Goal: Task Accomplishment & Management: Manage account settings

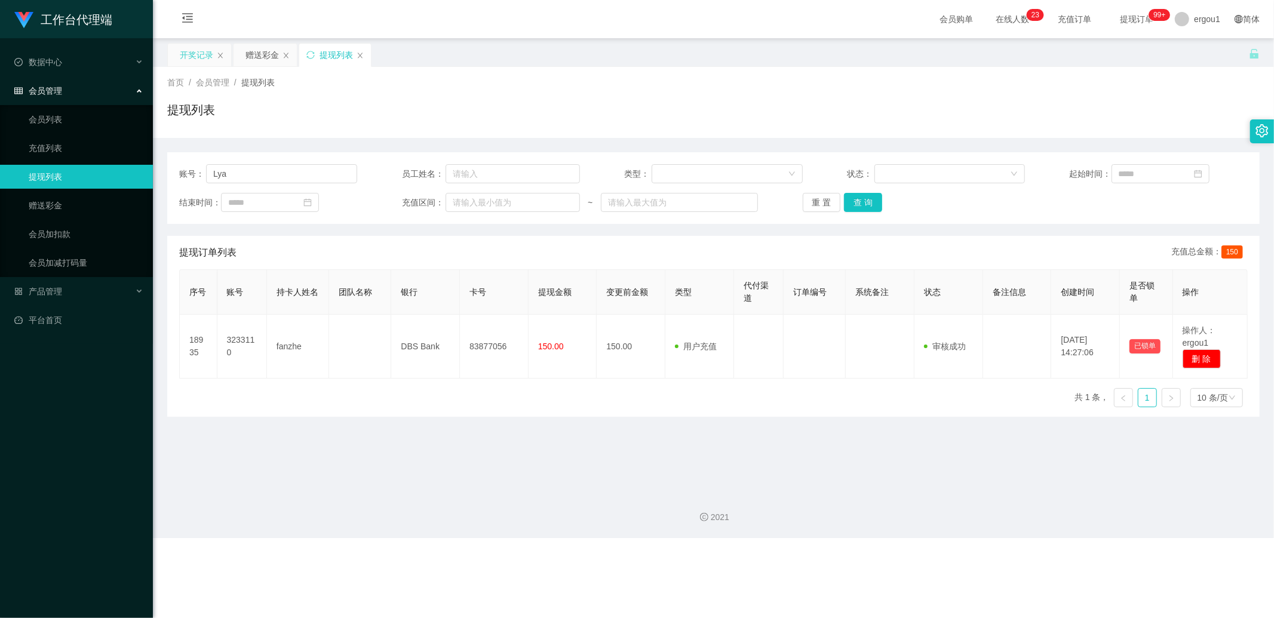
type input "Lya"
click at [208, 63] on div "开奖记录" at bounding box center [196, 55] width 33 height 23
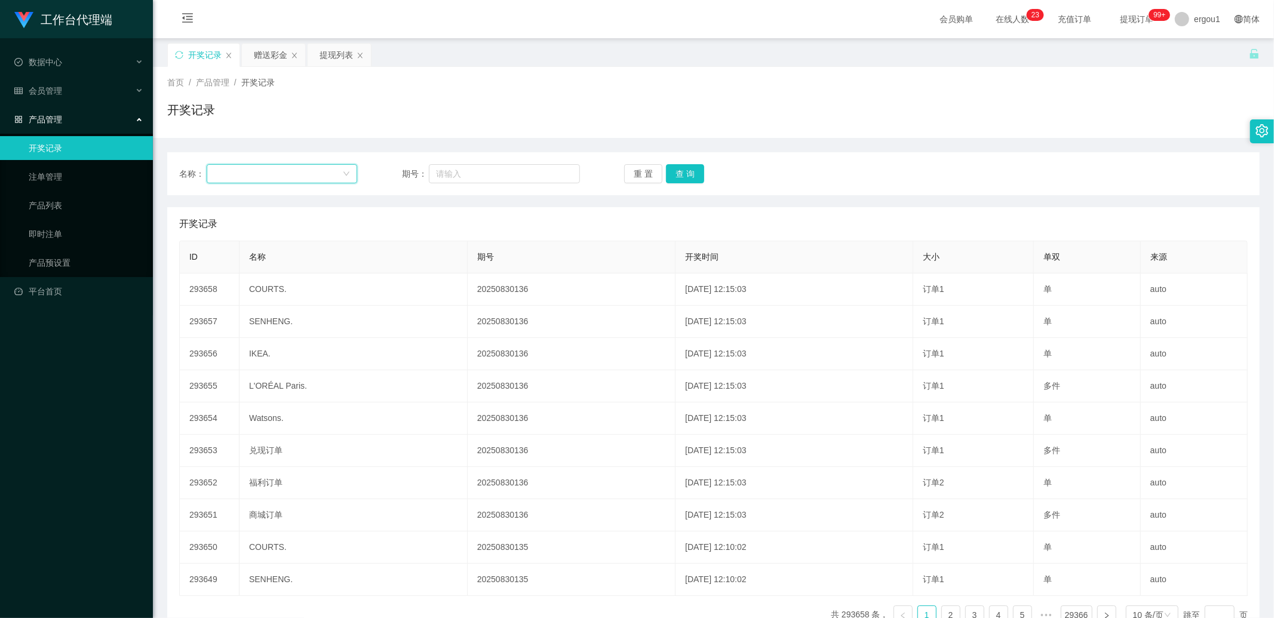
click at [255, 174] on div at bounding box center [278, 174] width 128 height 18
click at [266, 45] on div "赠送彩金" at bounding box center [270, 55] width 33 height 23
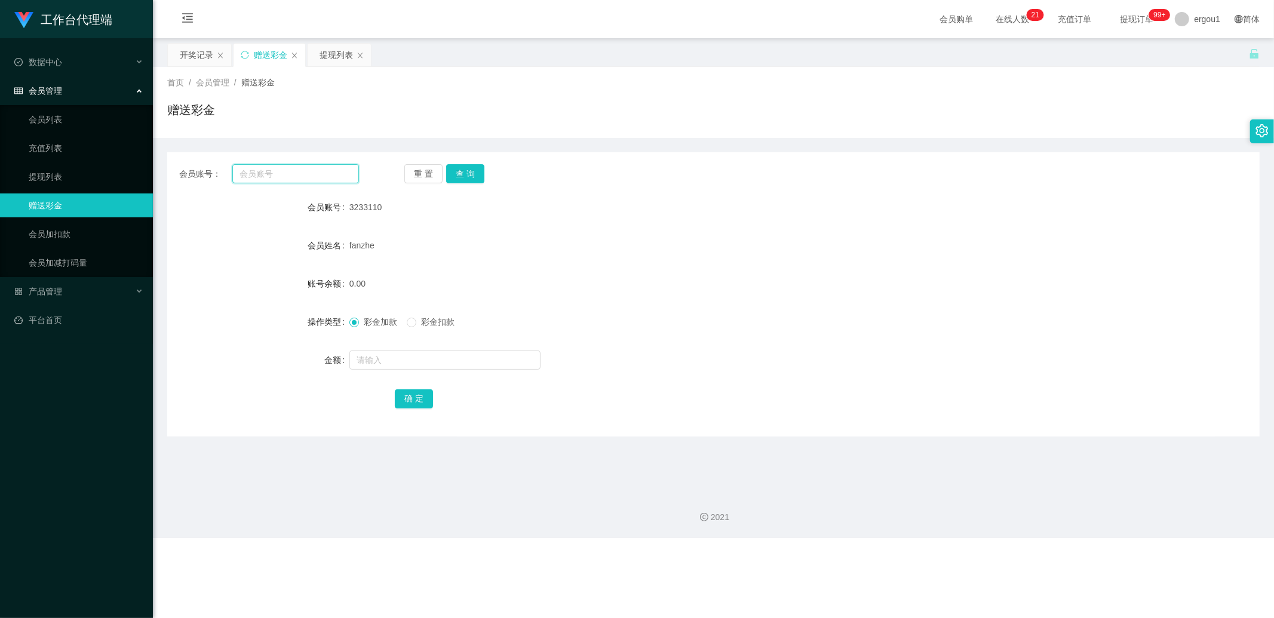
click at [251, 171] on input "text" at bounding box center [295, 173] width 127 height 19
paste input "Lya"
type input "Lya"
click at [476, 171] on button "查 询" at bounding box center [465, 173] width 38 height 19
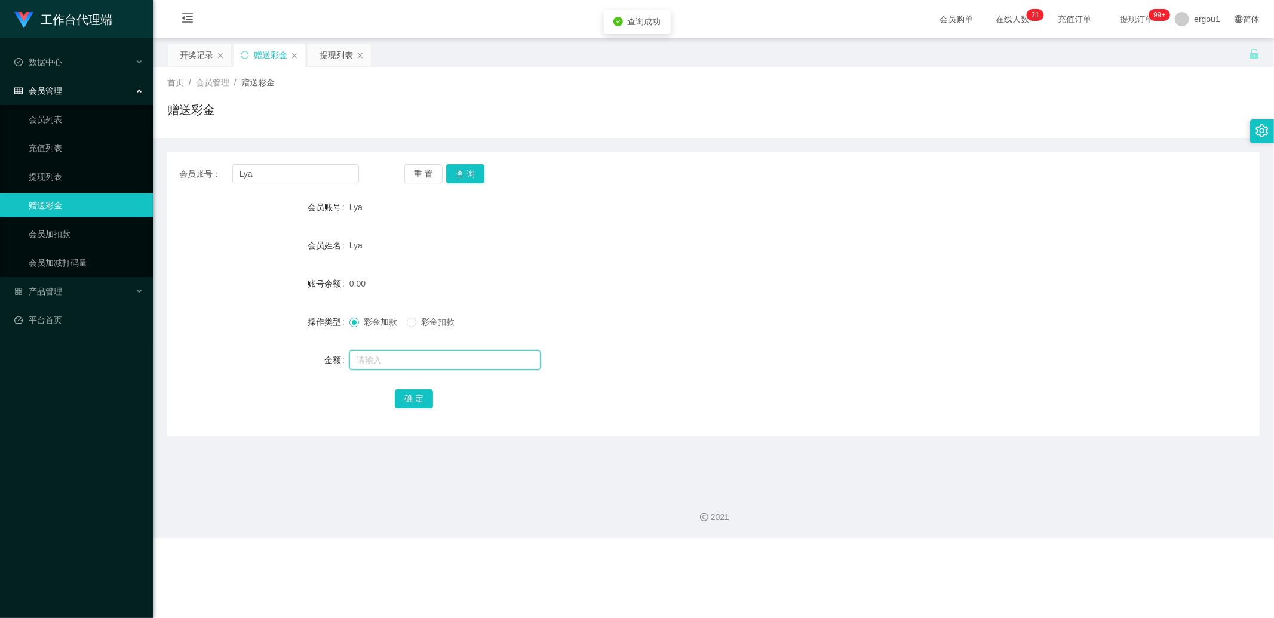
click at [374, 359] on input "text" at bounding box center [444, 359] width 191 height 19
type input "300"
click at [412, 399] on button "确 定" at bounding box center [414, 398] width 38 height 19
click at [254, 165] on input "Lya" at bounding box center [295, 173] width 127 height 19
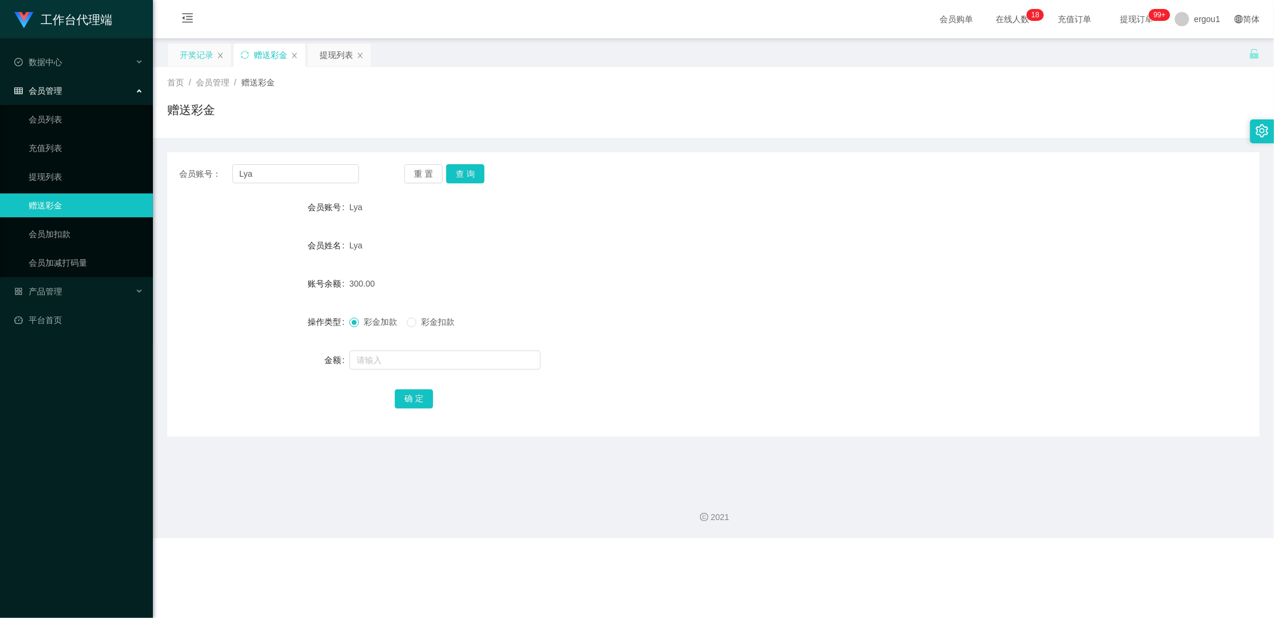
click at [197, 64] on div "开奖记录" at bounding box center [196, 55] width 33 height 23
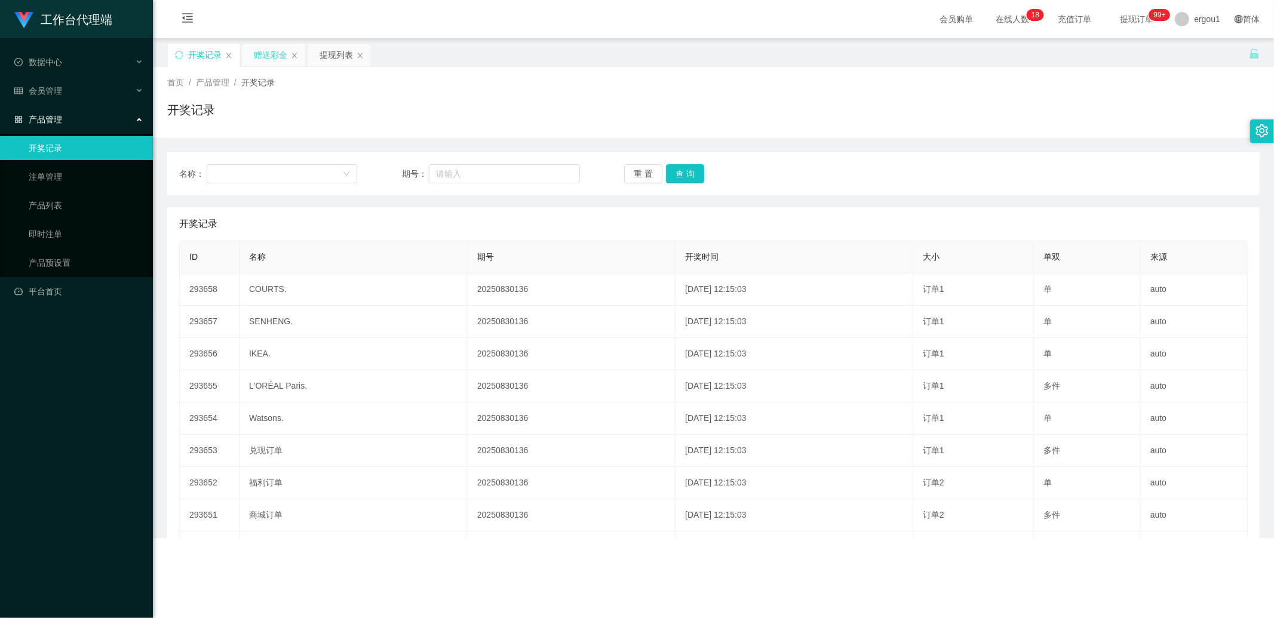
click at [273, 61] on div "赠送彩金" at bounding box center [270, 55] width 33 height 23
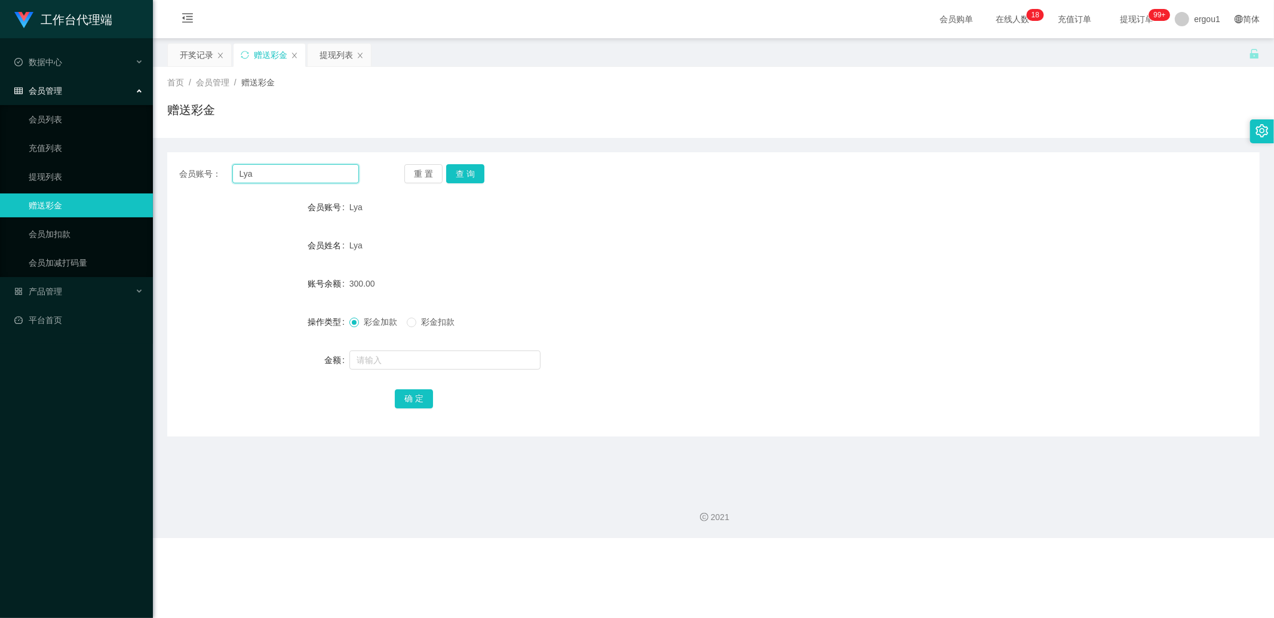
click at [269, 178] on input "Lya" at bounding box center [295, 173] width 127 height 19
paste input "AlexP"
type input "AlexP"
drag, startPoint x: 469, startPoint y: 173, endPoint x: 463, endPoint y: 208, distance: 35.2
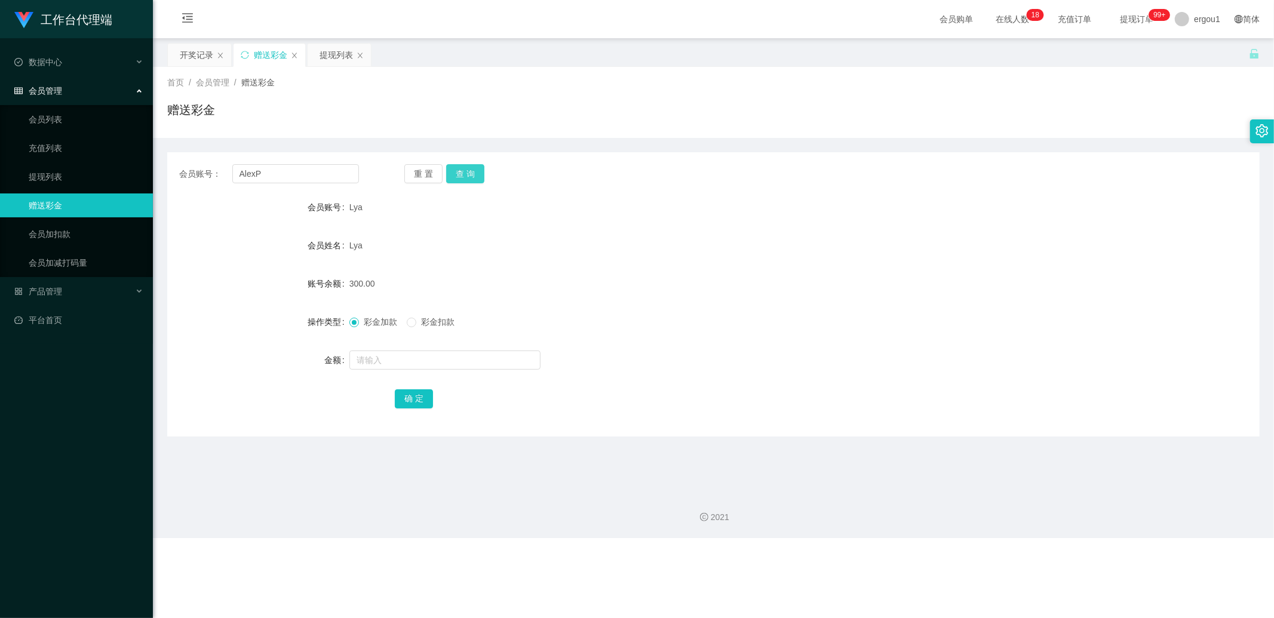
click at [469, 173] on button "查 询" at bounding box center [465, 173] width 38 height 19
click at [383, 375] on form "会员账号 AlexP 会员姓名 账号余额 0.00 操作类型 彩金加款 彩金扣款 金额 确 定" at bounding box center [713, 302] width 1092 height 215
click at [389, 362] on input "text" at bounding box center [444, 359] width 191 height 19
type input "100"
click at [410, 397] on button "确 定" at bounding box center [414, 398] width 38 height 19
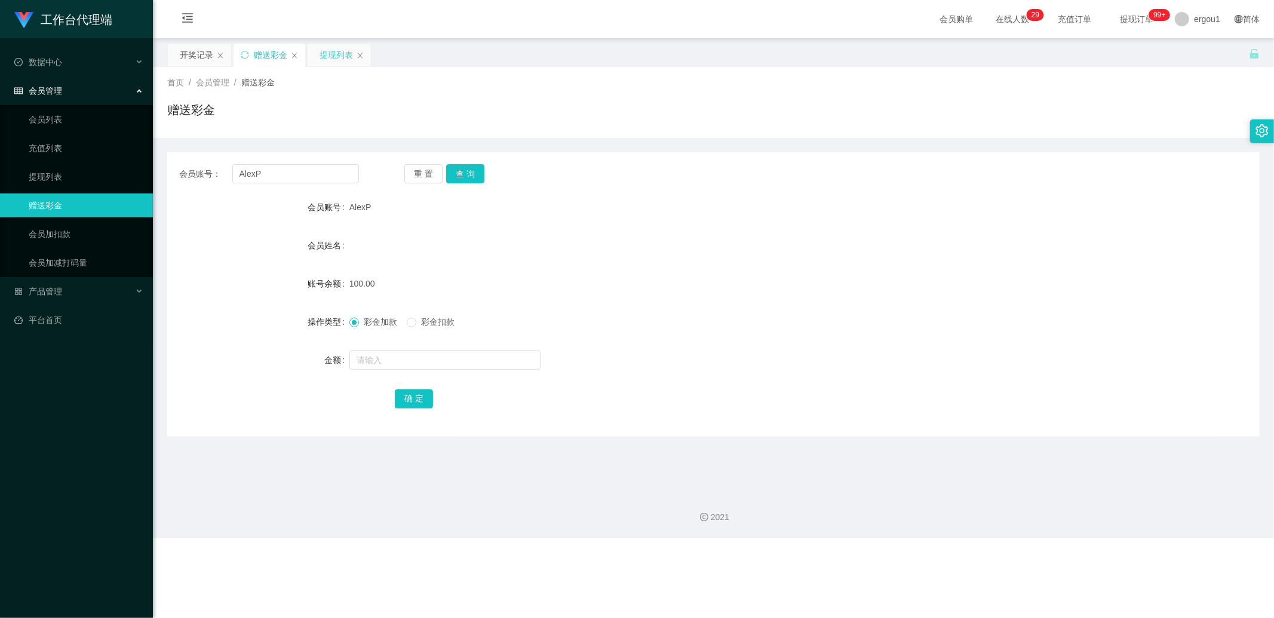
click at [341, 60] on div "提现列表" at bounding box center [335, 55] width 33 height 23
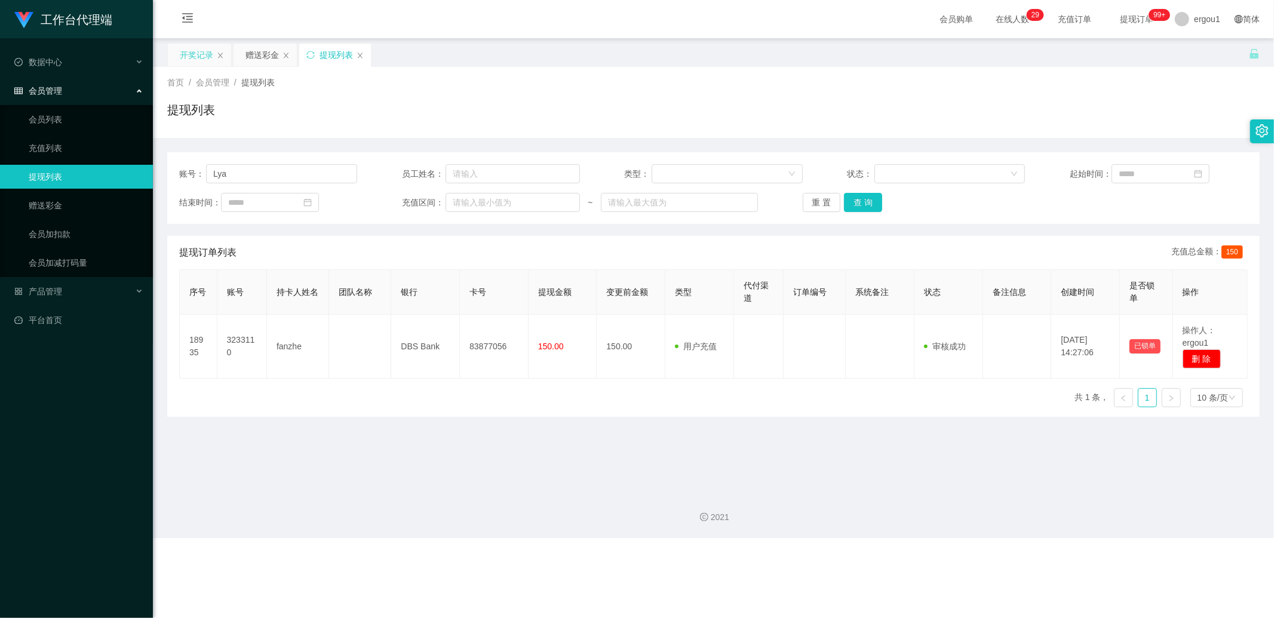
click at [195, 61] on div "开奖记录" at bounding box center [196, 55] width 33 height 23
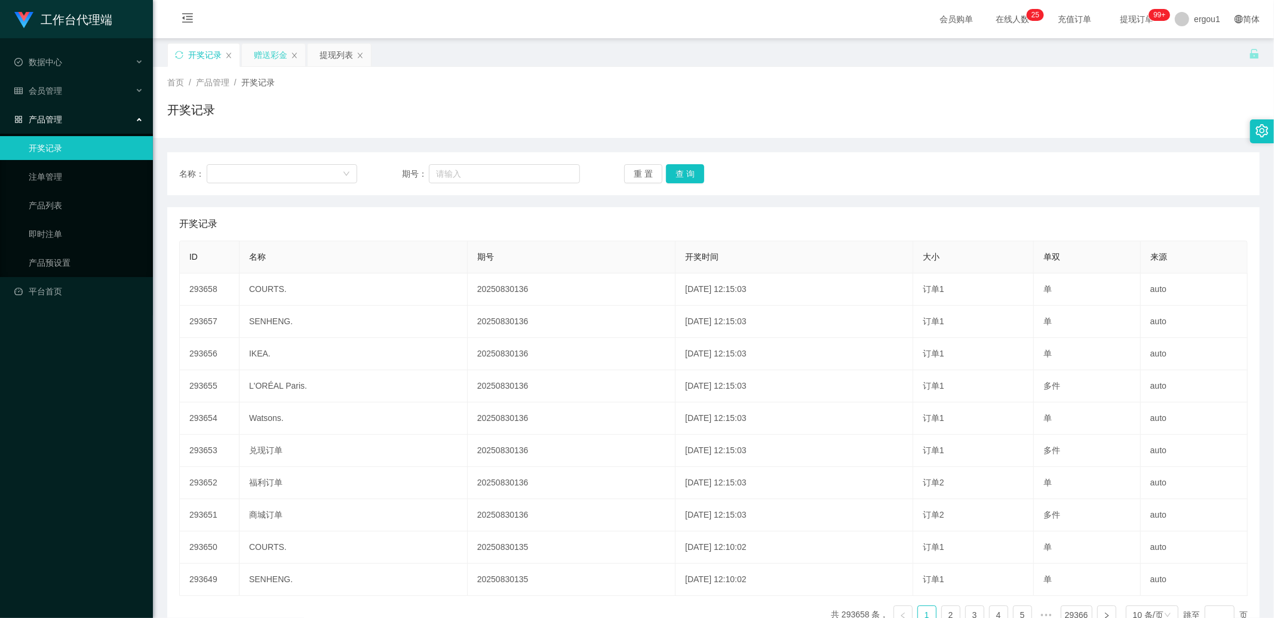
click at [272, 63] on div "赠送彩金" at bounding box center [270, 55] width 33 height 23
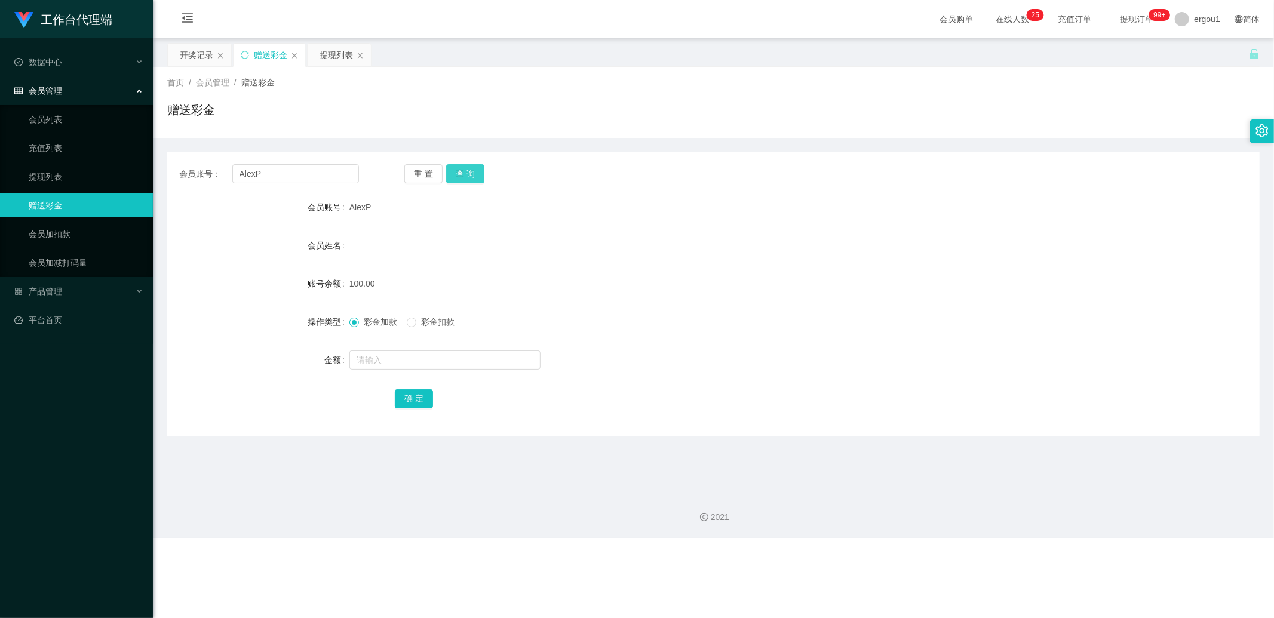
click at [479, 168] on button "查 询" at bounding box center [465, 173] width 38 height 19
click at [464, 176] on button "查 询" at bounding box center [465, 173] width 38 height 19
click at [205, 63] on div "开奖记录" at bounding box center [196, 55] width 33 height 23
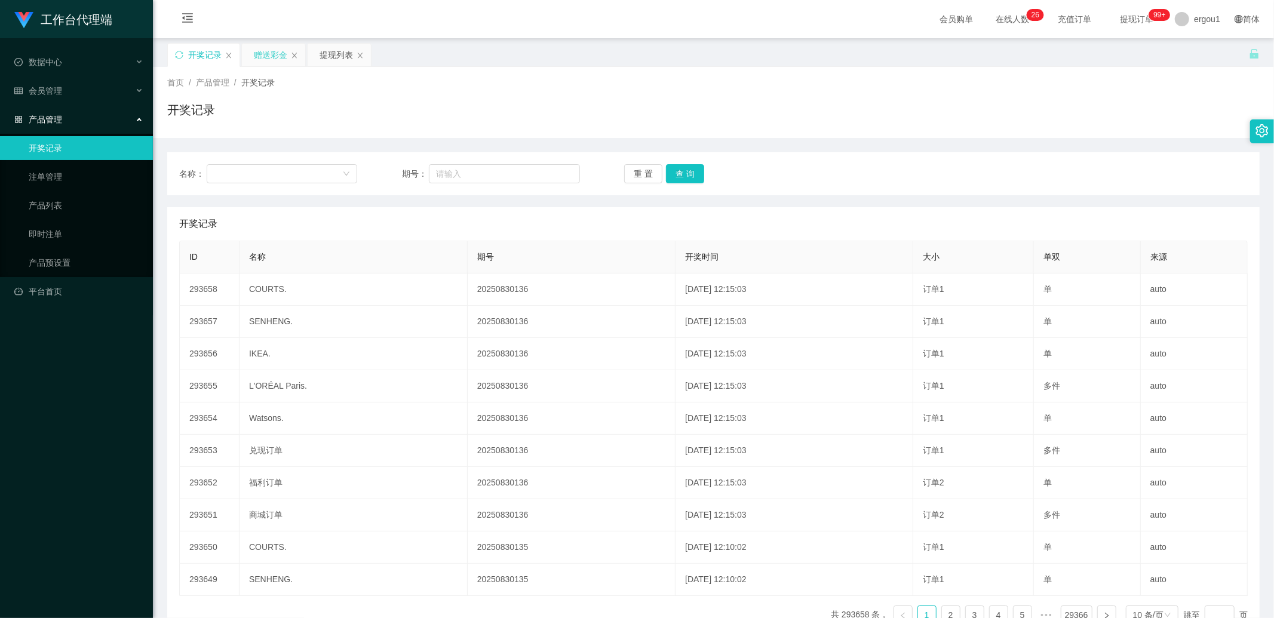
click at [266, 56] on div "赠送彩金" at bounding box center [270, 55] width 33 height 23
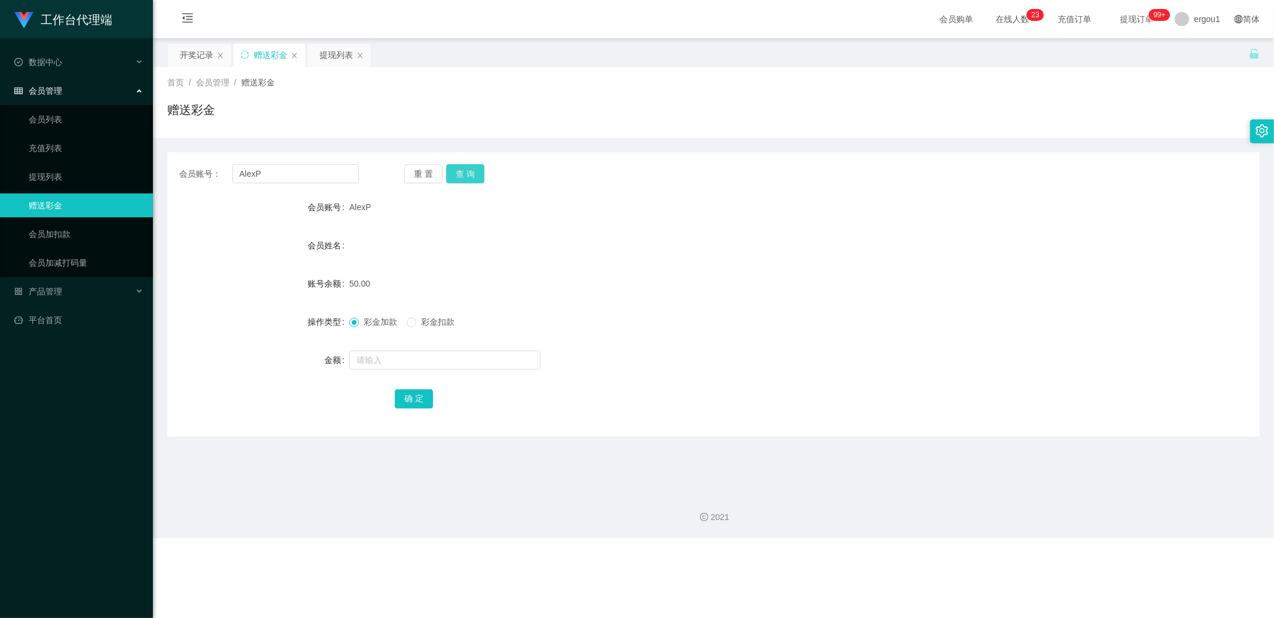
click at [482, 175] on button "查 询" at bounding box center [465, 173] width 38 height 19
click at [471, 176] on button "查 询" at bounding box center [465, 173] width 38 height 19
click at [467, 170] on button "查 询" at bounding box center [465, 173] width 38 height 19
click at [454, 178] on button "查 询" at bounding box center [465, 173] width 38 height 19
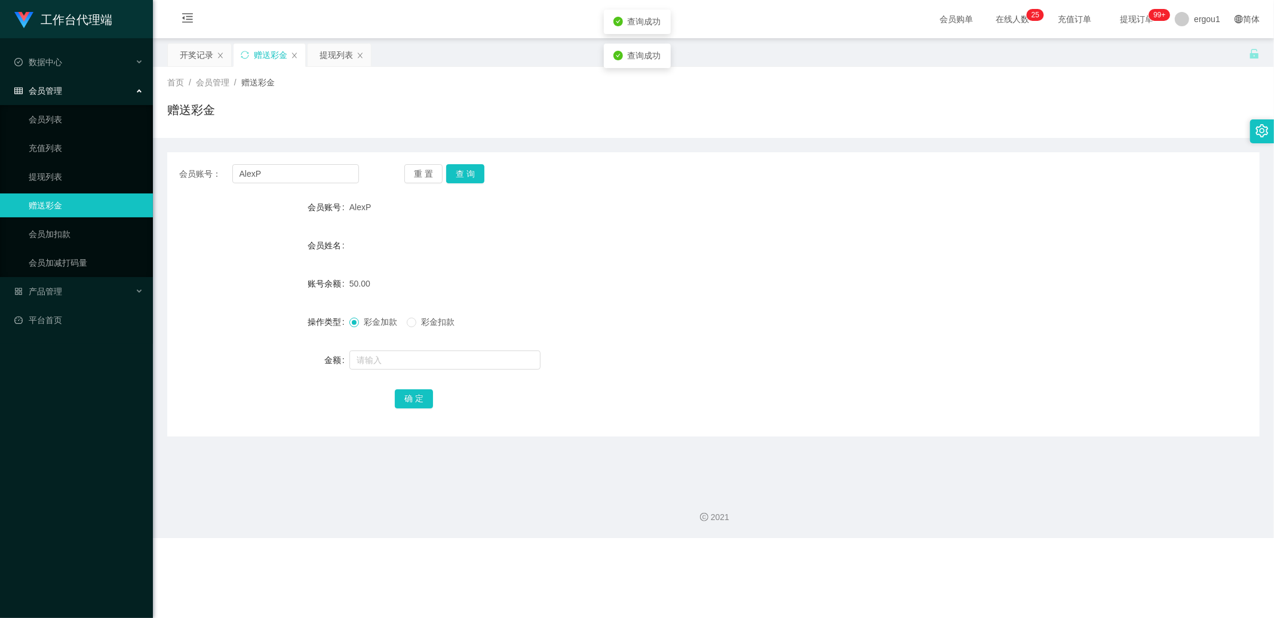
click at [478, 184] on div "会员账号： AlexP 重 置 查 询 会员账号 AlexP 会员姓名 账号余额 50.00 操作类型 彩金加款 彩金扣款 金额 确 定" at bounding box center [713, 294] width 1092 height 284
click at [480, 179] on button "查 询" at bounding box center [465, 173] width 38 height 19
click at [309, 51] on div "提现列表" at bounding box center [339, 55] width 63 height 23
click at [327, 53] on div "提现列表" at bounding box center [335, 55] width 33 height 23
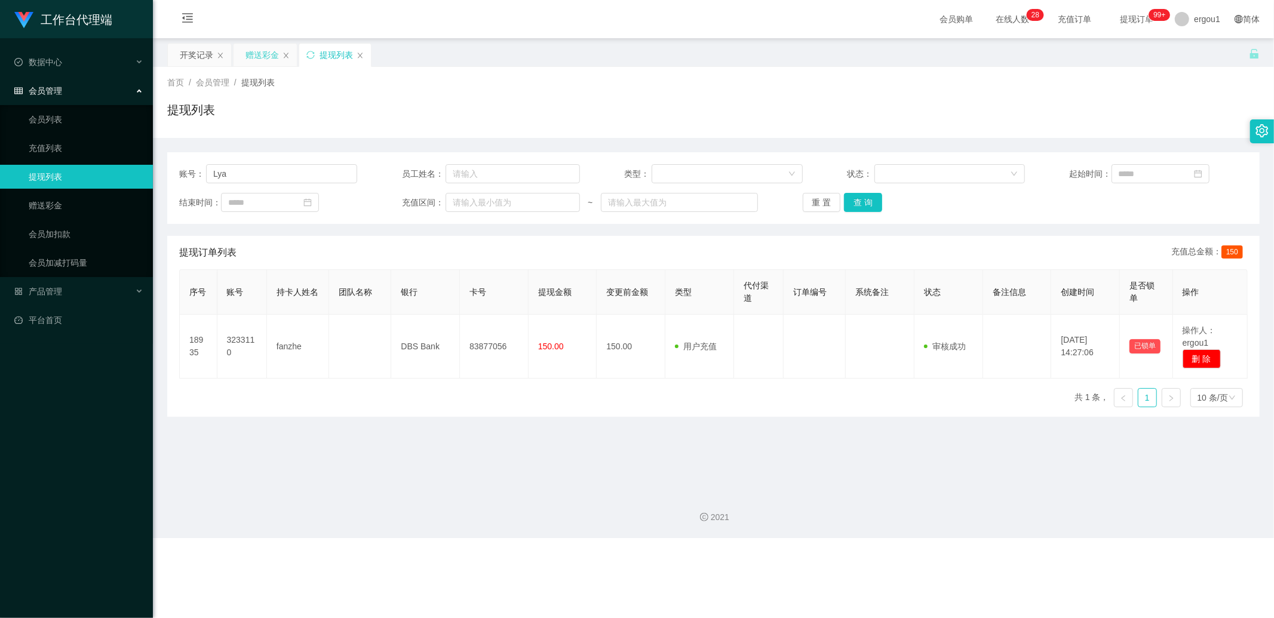
click at [267, 58] on div "赠送彩金" at bounding box center [261, 55] width 33 height 23
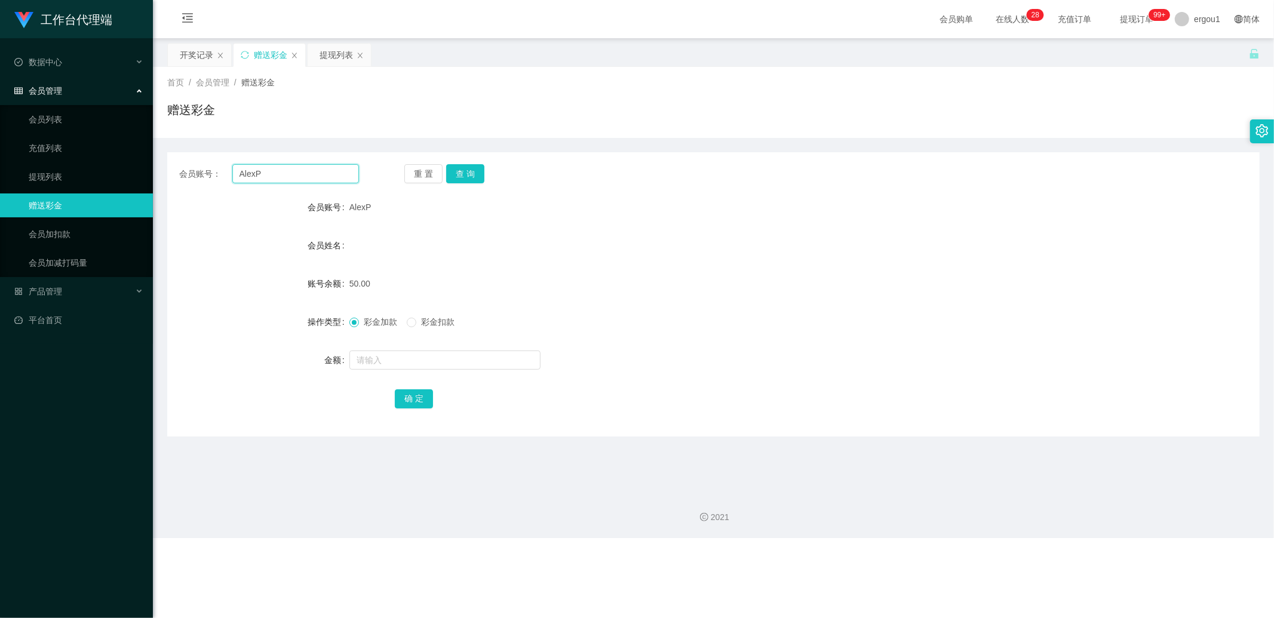
click at [296, 164] on input "AlexP" at bounding box center [295, 173] width 127 height 19
click at [473, 183] on button "查 询" at bounding box center [465, 173] width 38 height 19
click at [473, 182] on button "查 询" at bounding box center [465, 173] width 38 height 19
click at [374, 352] on input "text" at bounding box center [444, 359] width 191 height 19
type input "100"
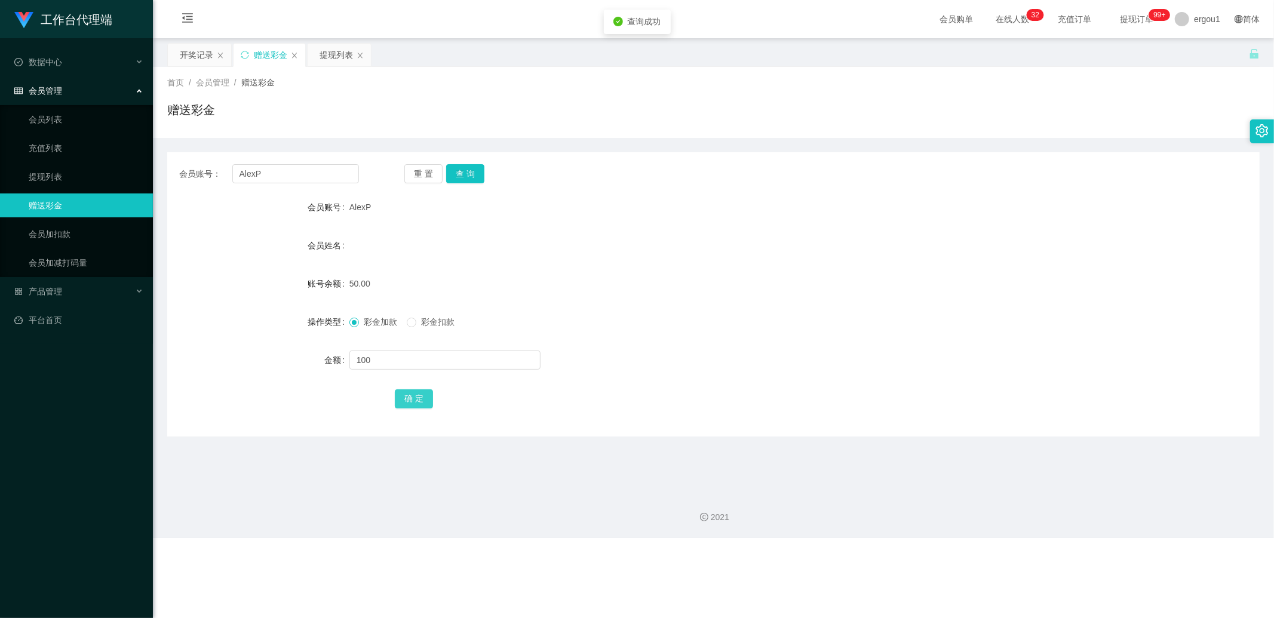
click at [419, 401] on button "确 定" at bounding box center [414, 398] width 38 height 19
click at [464, 185] on div "会员账号： AlexP 重 置 查 询 会员账号 AlexP 会员姓名 账号余额 150.00 操作类型 彩金加款 彩金扣款 金额 确 定" at bounding box center [713, 294] width 1092 height 284
click at [469, 184] on div "会员账号： AlexP 重 置 查 询 会员账号 AlexP 会员姓名 账号余额 150.00 操作类型 彩金加款 彩金扣款 金额 确 定" at bounding box center [713, 294] width 1092 height 284
click at [201, 56] on div "开奖记录" at bounding box center [196, 55] width 33 height 23
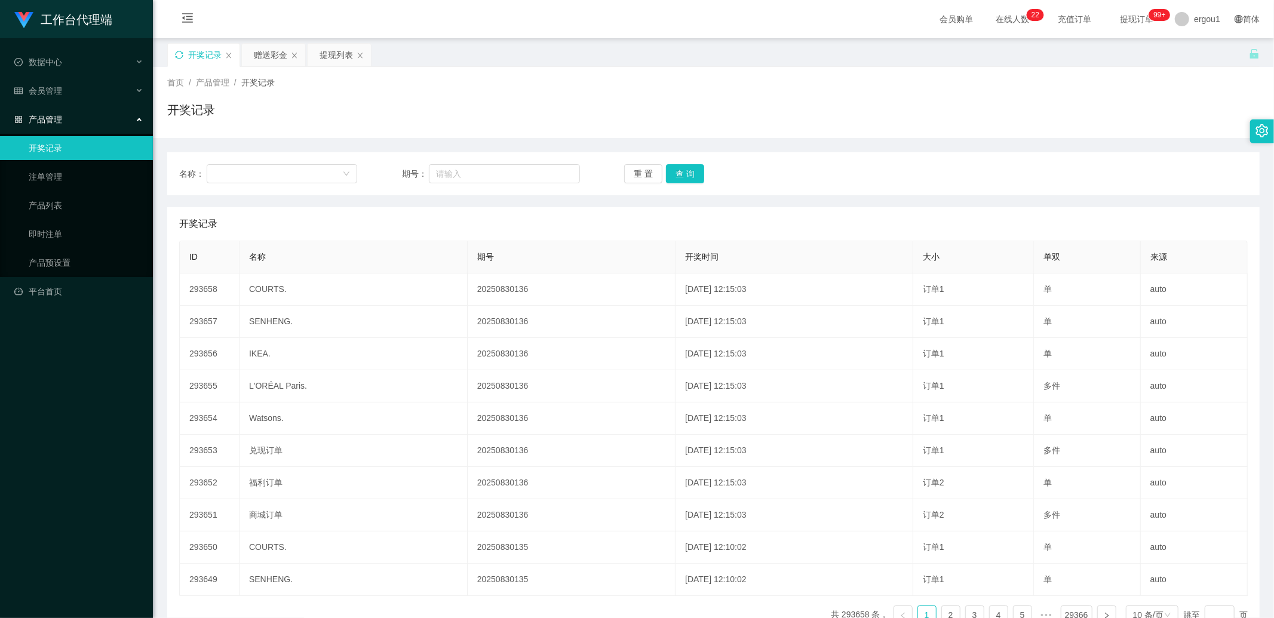
click at [182, 53] on icon "图标: sync" at bounding box center [179, 55] width 8 height 8
click at [259, 52] on div "赠送彩金" at bounding box center [270, 55] width 33 height 23
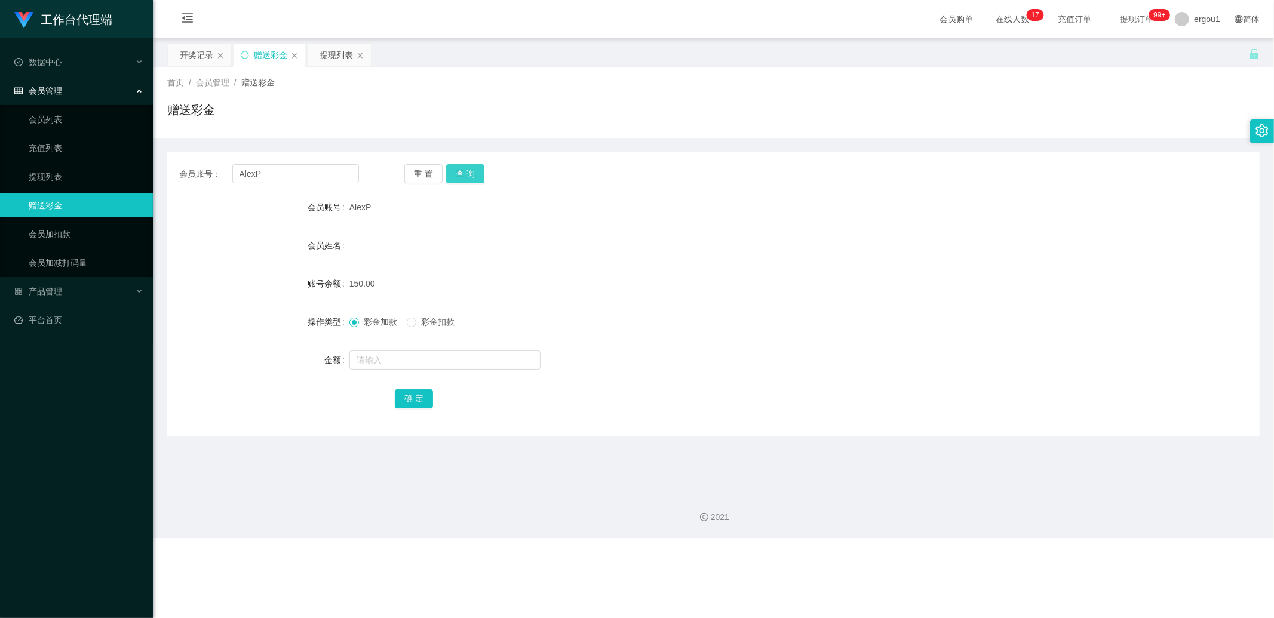
click at [469, 177] on button "查 询" at bounding box center [465, 173] width 38 height 19
click at [325, 69] on div "首页 / 会员管理 / 赠送彩金 / 赠送彩金" at bounding box center [713, 102] width 1121 height 71
click at [330, 67] on div "首页 / 会员管理 / 赠送彩金 / 赠送彩金" at bounding box center [713, 102] width 1121 height 71
click at [335, 61] on div "提现列表" at bounding box center [335, 55] width 33 height 23
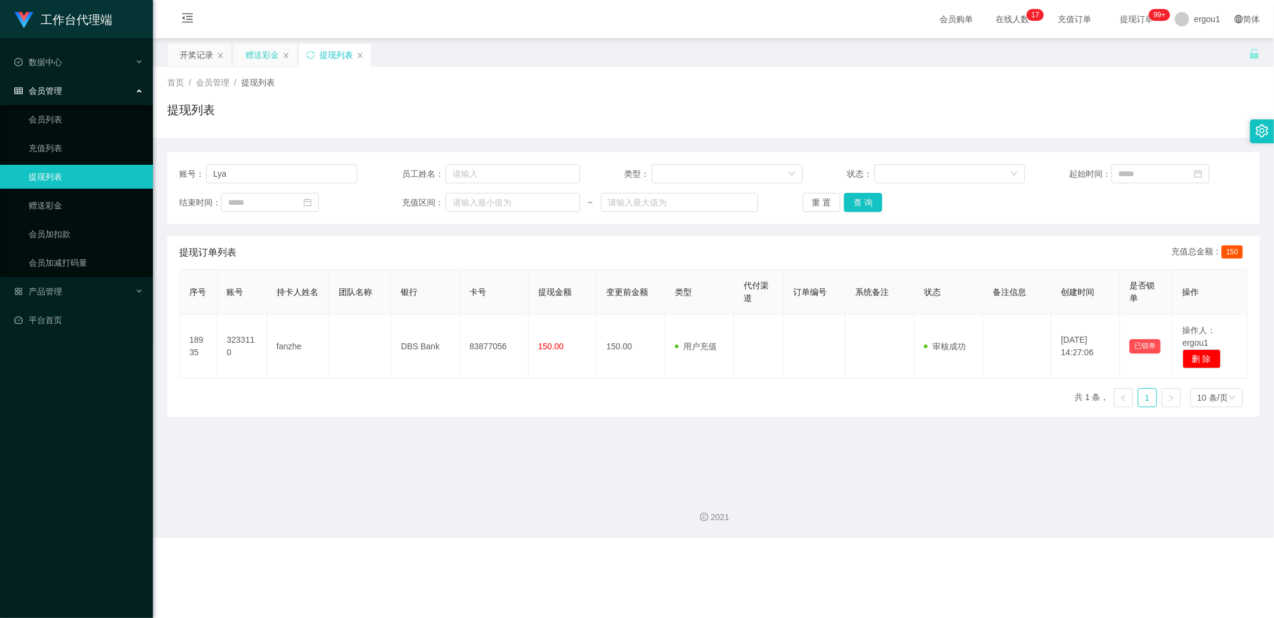
click at [270, 53] on div "赠送彩金" at bounding box center [261, 55] width 33 height 23
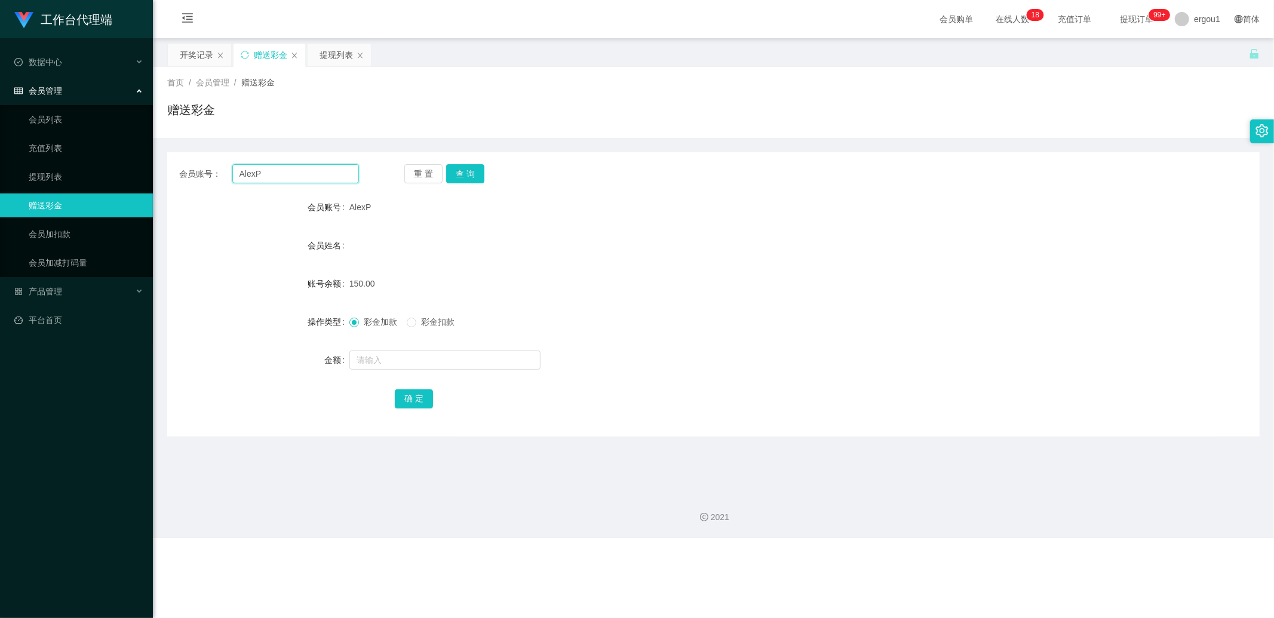
click at [281, 171] on input "AlexP" at bounding box center [295, 173] width 127 height 19
click at [329, 66] on div "提现列表" at bounding box center [335, 55] width 33 height 23
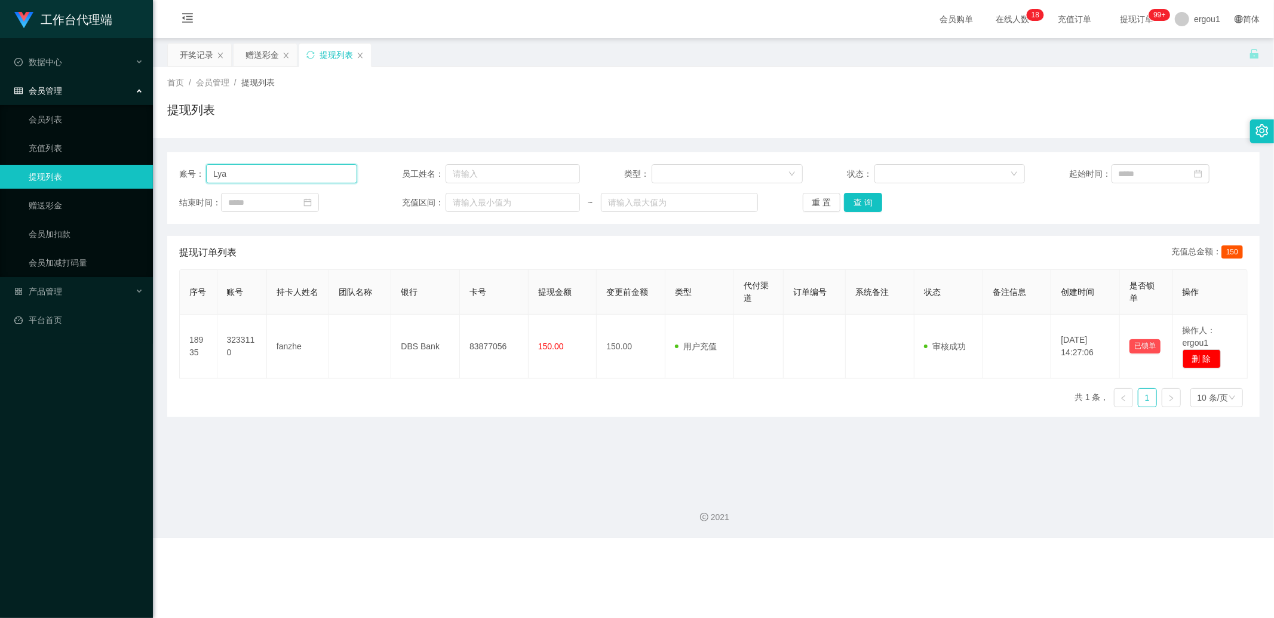
click at [236, 180] on input "Lya" at bounding box center [281, 173] width 151 height 19
click at [263, 50] on div "赠送彩金" at bounding box center [261, 55] width 33 height 23
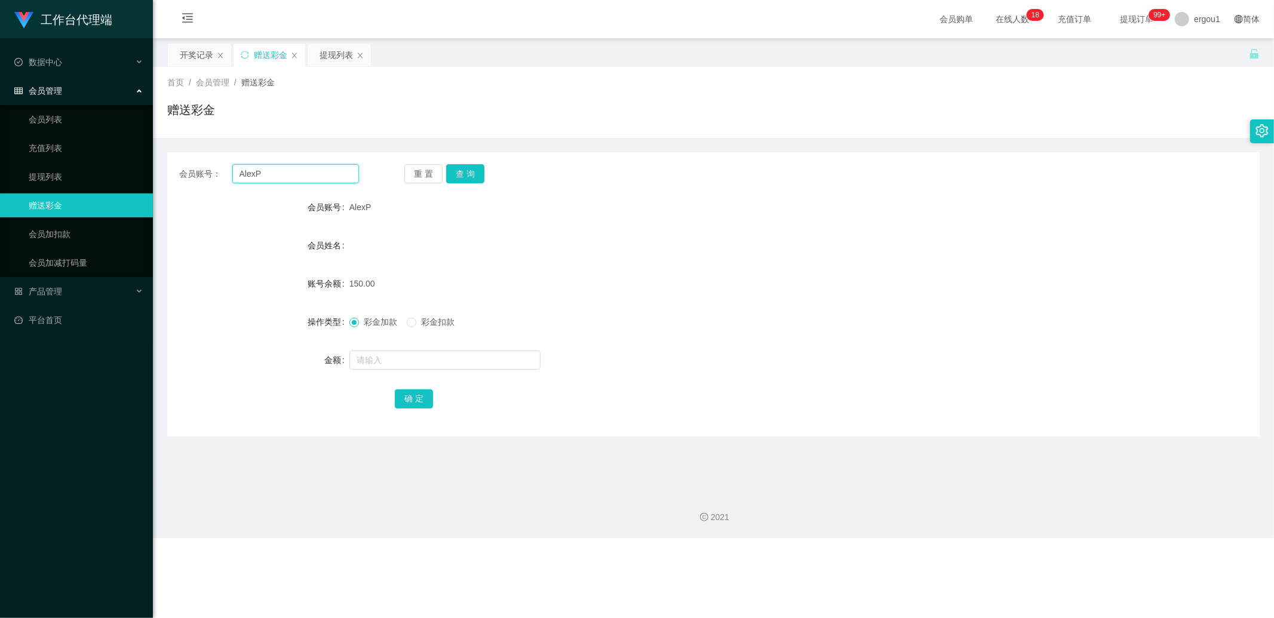
click at [270, 174] on input "AlexP" at bounding box center [295, 173] width 127 height 19
click at [335, 59] on div "提现列表" at bounding box center [335, 55] width 33 height 23
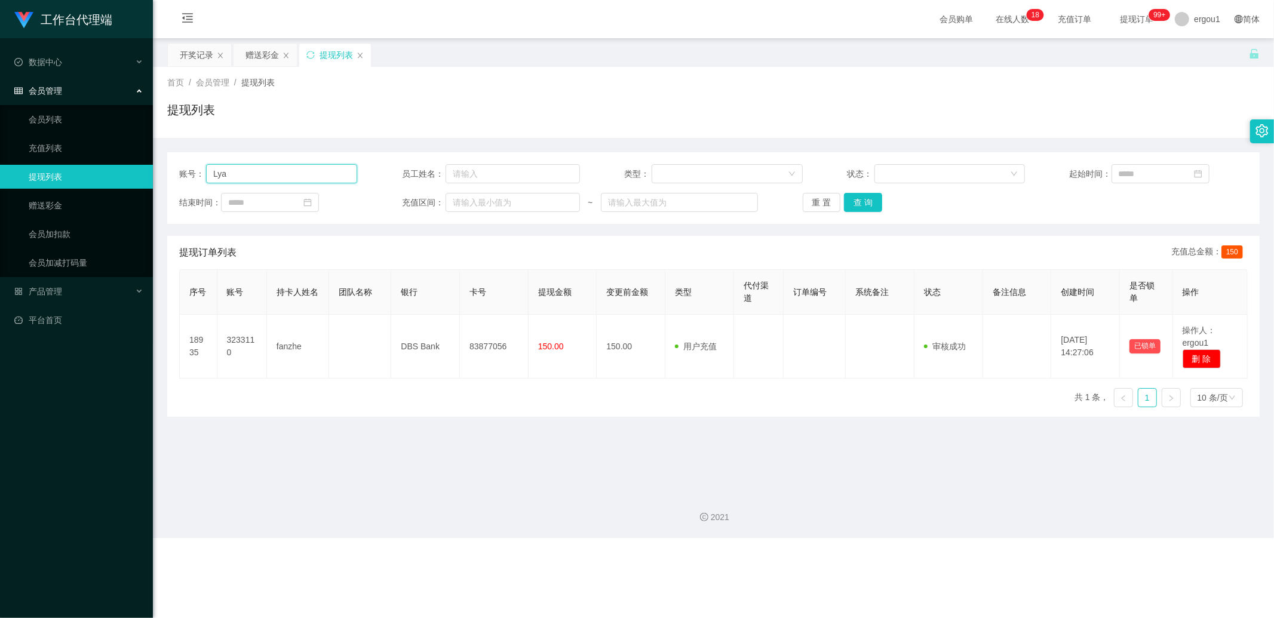
click at [275, 171] on input "Lya" at bounding box center [281, 173] width 151 height 19
paste input "AlexP"
type input "AlexP"
click at [880, 203] on div "重 置 查 询" at bounding box center [891, 202] width 178 height 19
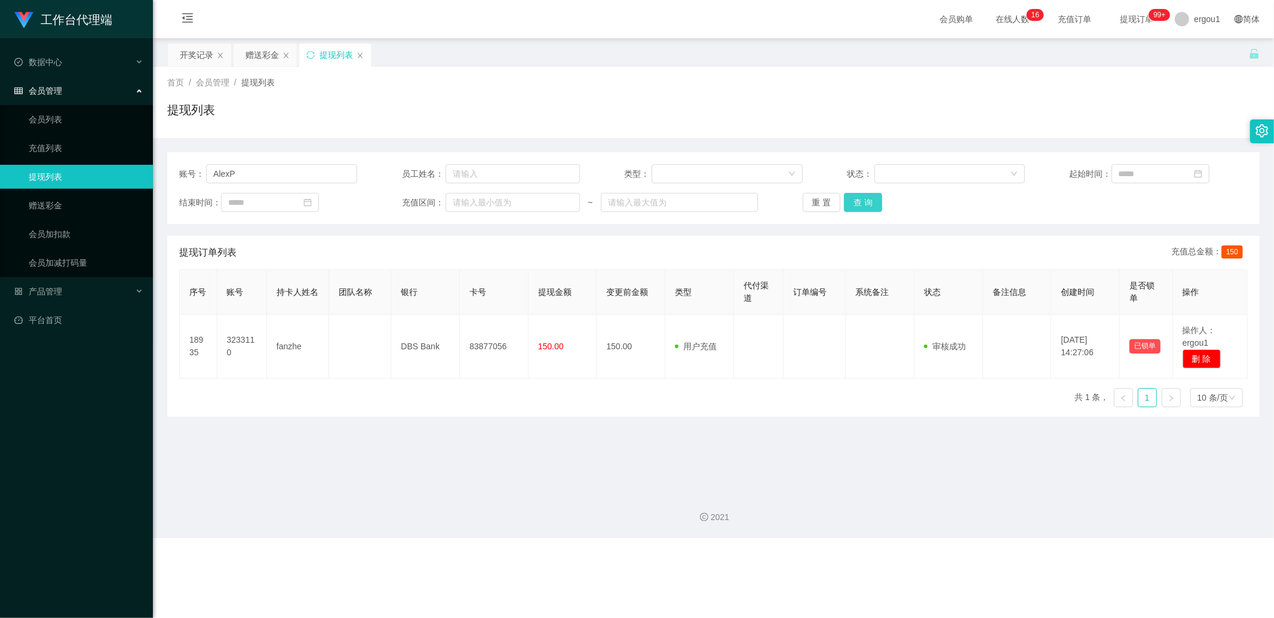
click at [867, 202] on button "查 询" at bounding box center [863, 202] width 38 height 19
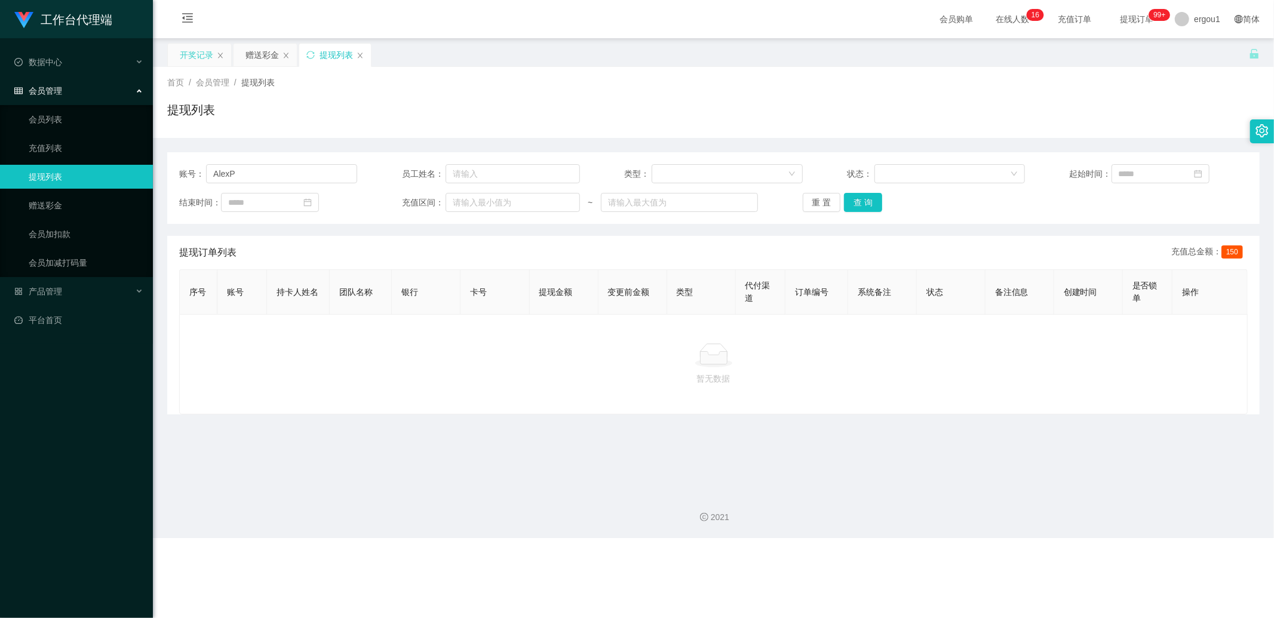
click at [203, 56] on div "开奖记录" at bounding box center [196, 55] width 33 height 23
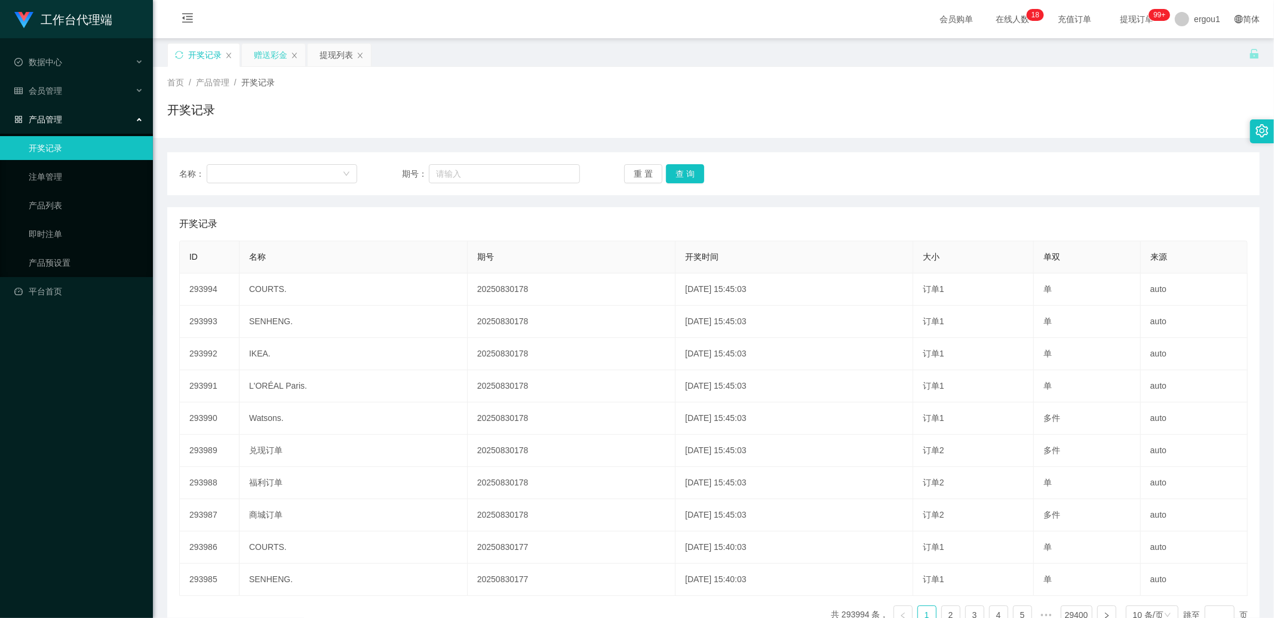
click at [284, 48] on div "赠送彩金" at bounding box center [270, 55] width 33 height 23
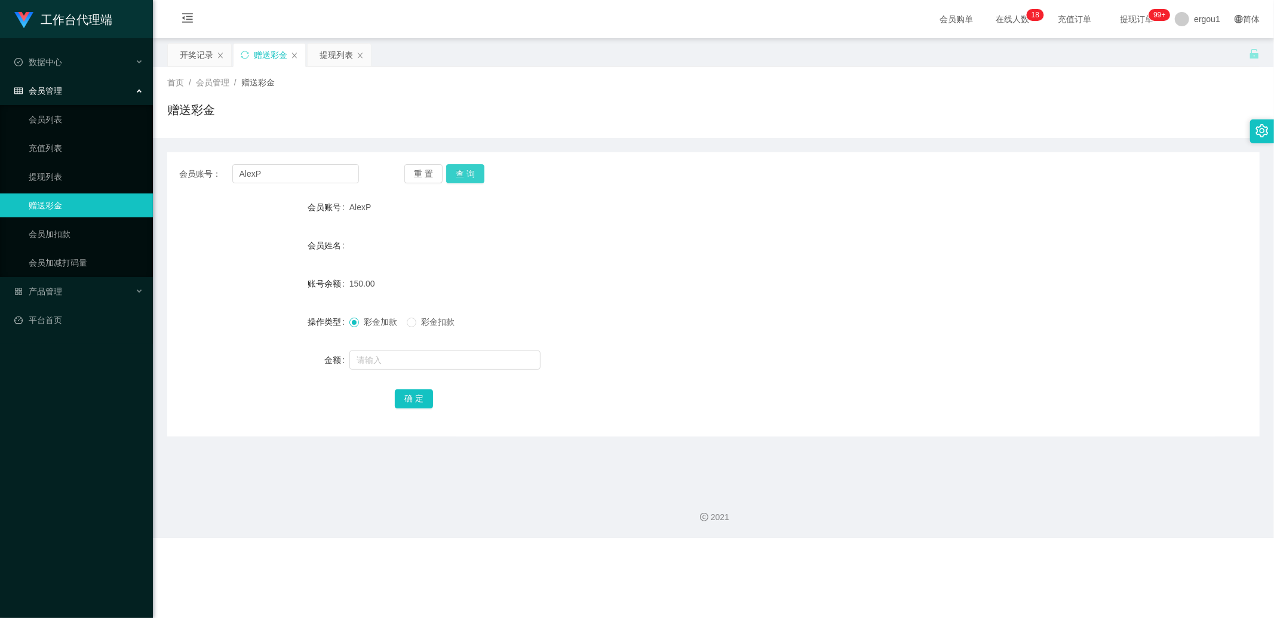
click at [471, 168] on button "查 询" at bounding box center [465, 173] width 38 height 19
click at [318, 51] on div "提现列表" at bounding box center [339, 55] width 63 height 23
click at [263, 172] on input "AlexP" at bounding box center [295, 173] width 127 height 19
paste input "Thang123"
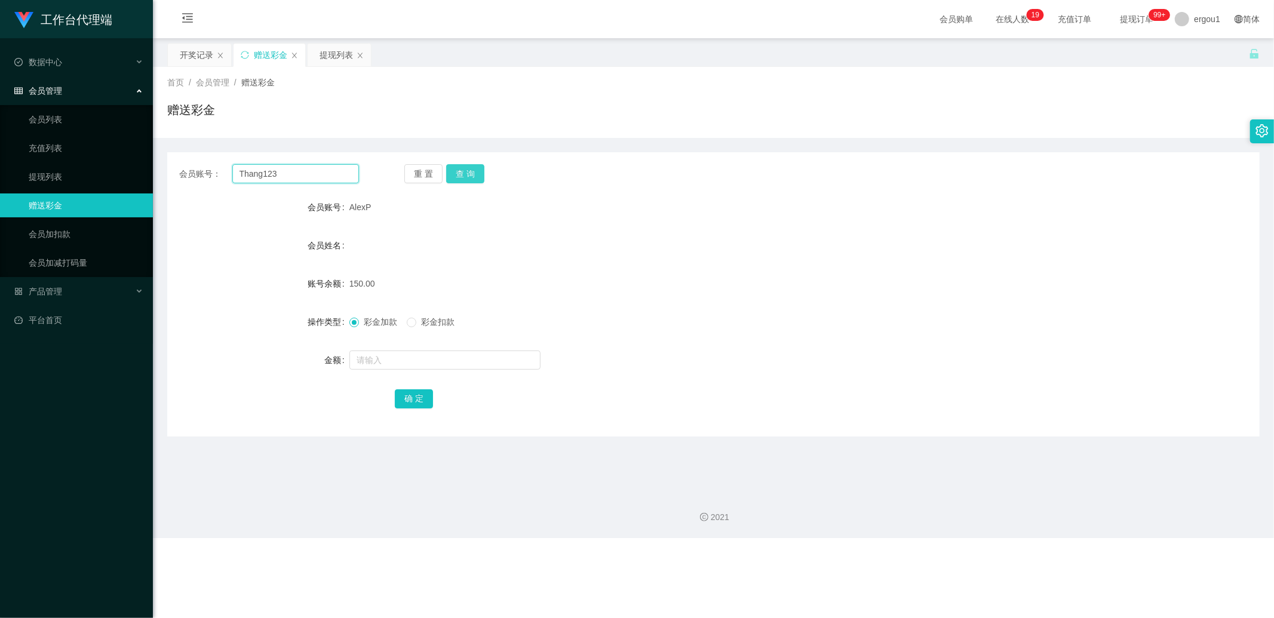
type input "Thang123"
click at [460, 170] on button "查 询" at bounding box center [465, 173] width 38 height 19
click at [337, 58] on div "提现列表" at bounding box center [335, 55] width 33 height 23
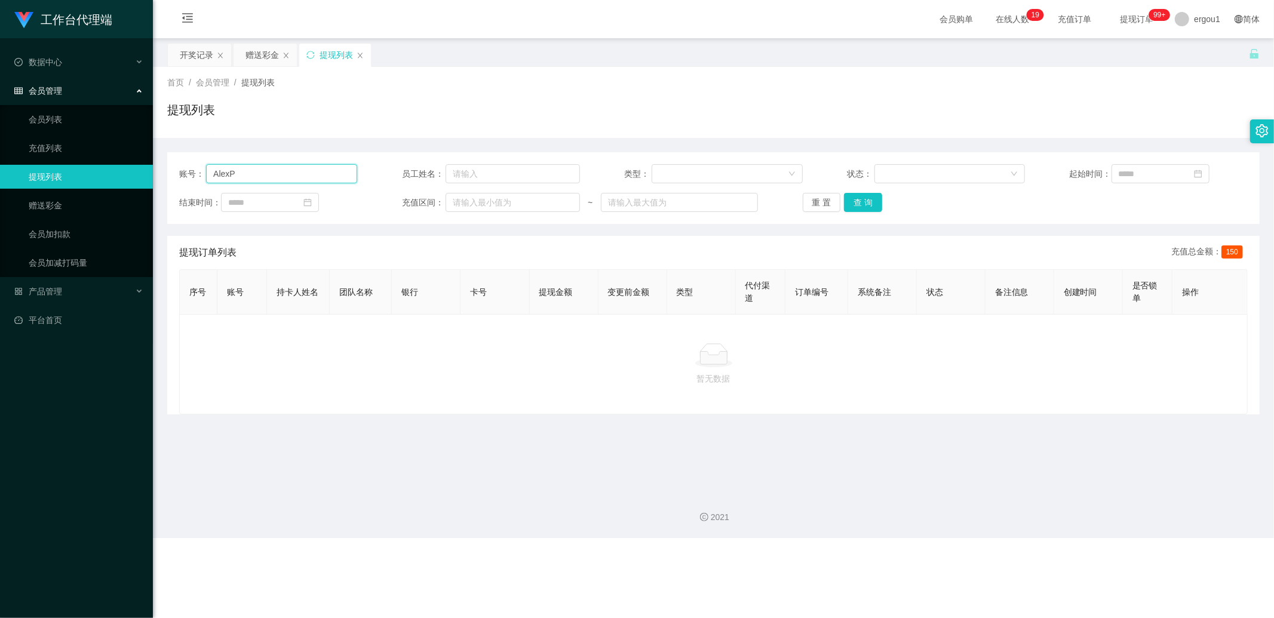
click at [278, 167] on input "AlexP" at bounding box center [281, 173] width 151 height 19
paste input "Thang123"
type input "Thang123"
click at [862, 206] on button "查 询" at bounding box center [863, 202] width 38 height 19
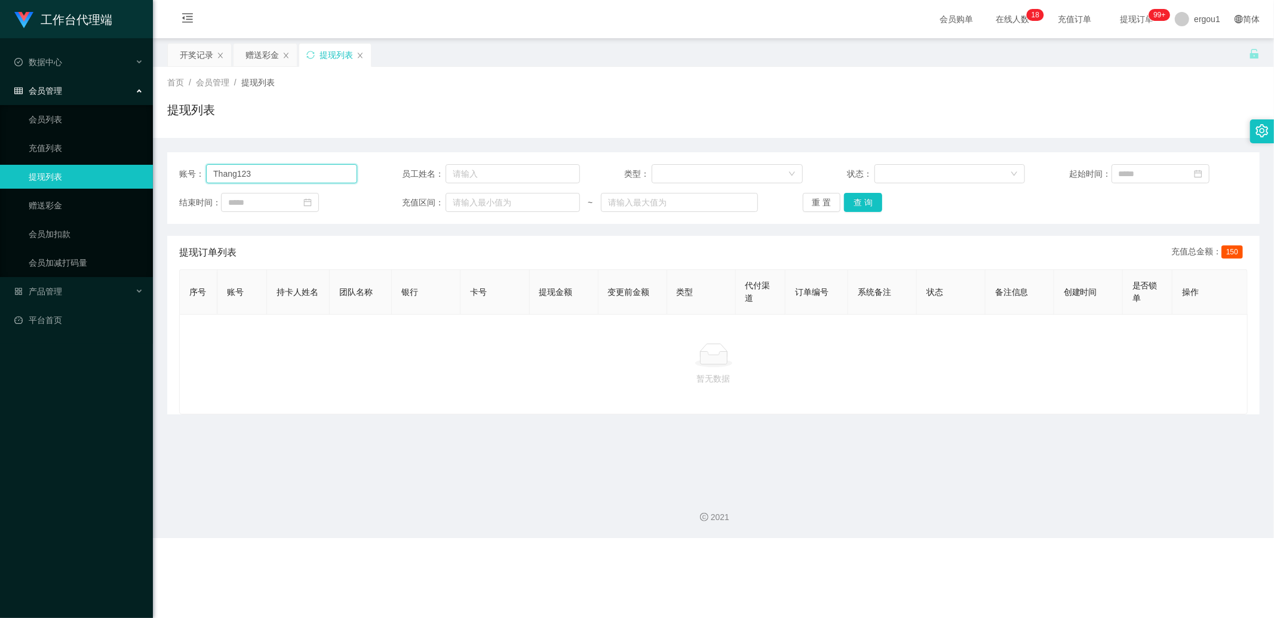
drag, startPoint x: 266, startPoint y: 171, endPoint x: 260, endPoint y: 161, distance: 11.8
click at [266, 171] on input "Thang123" at bounding box center [281, 173] width 151 height 19
click at [276, 49] on div "赠送彩金" at bounding box center [261, 55] width 33 height 23
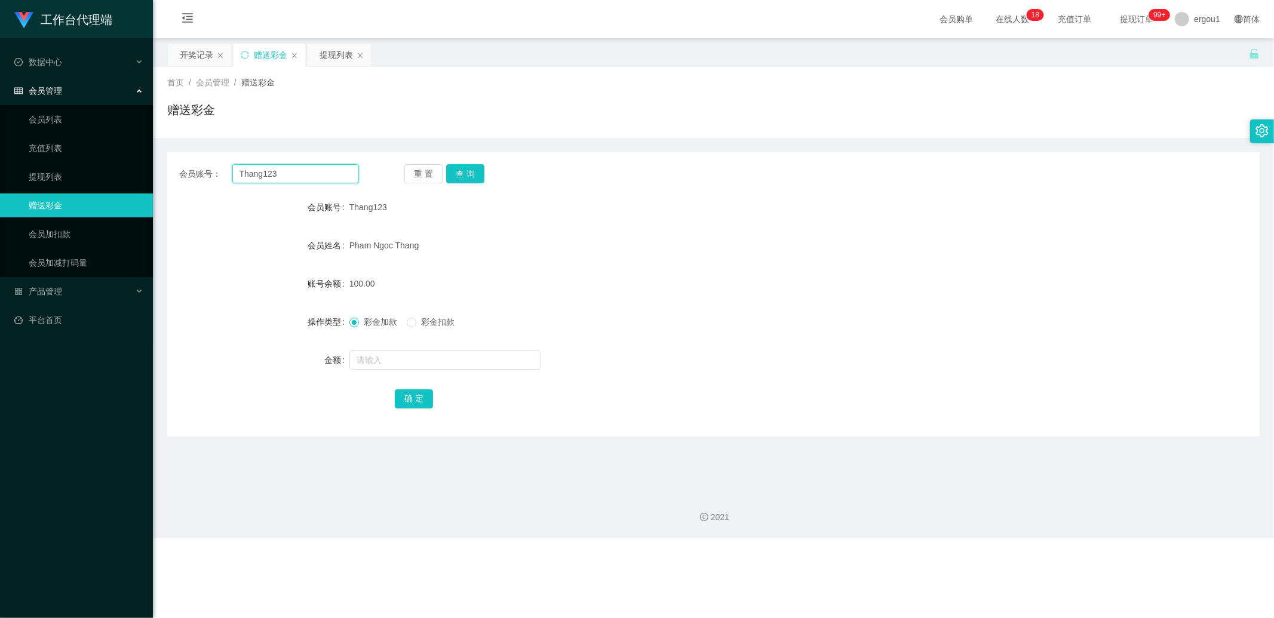
click at [259, 169] on input "Thang123" at bounding box center [295, 173] width 127 height 19
type input "v"
paste input "Thang123"
click at [334, 176] on input "Thang123" at bounding box center [295, 173] width 127 height 19
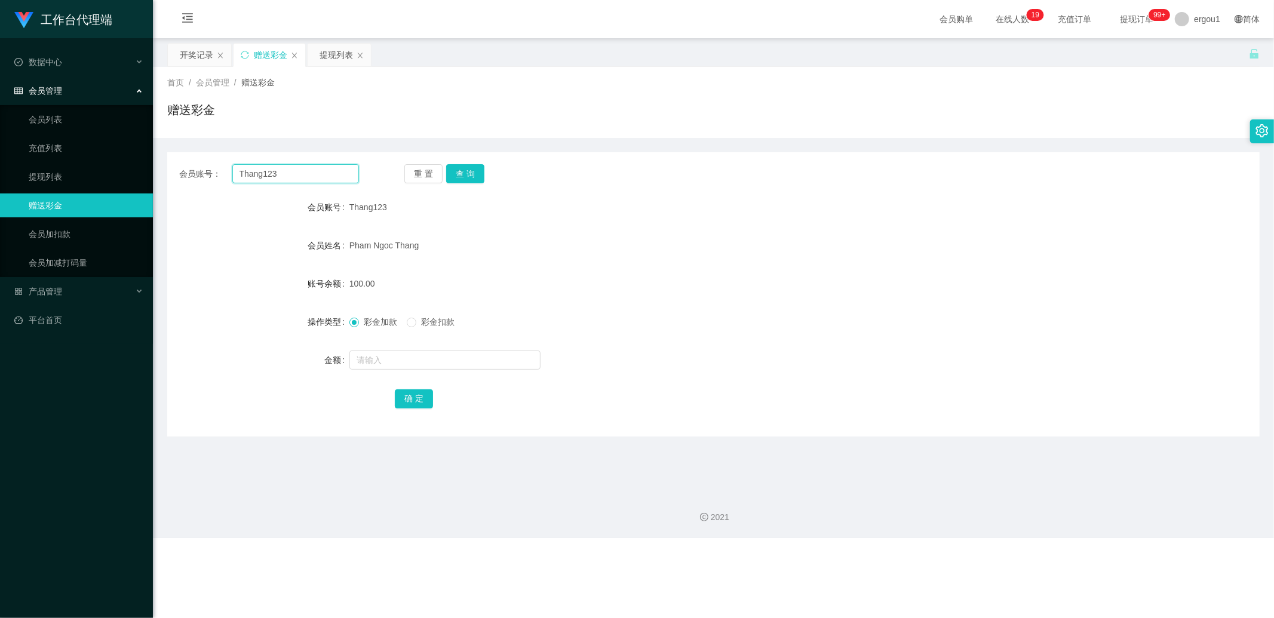
click at [334, 176] on input "Thang123" at bounding box center [295, 173] width 127 height 19
click at [267, 166] on input "Thang123" at bounding box center [295, 173] width 127 height 19
type input "v"
paste input "Thang123"
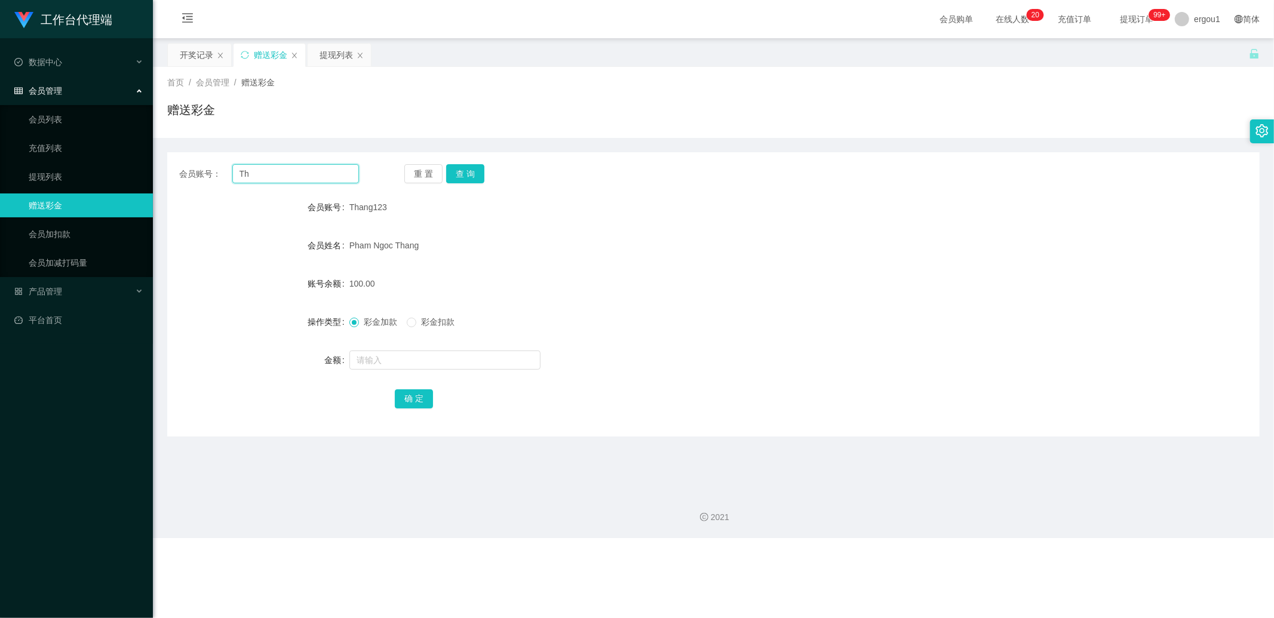
type input "T"
click at [321, 174] on input "text" at bounding box center [295, 173] width 127 height 19
paste input "AlexP"
type input "AlexP"
click at [478, 179] on button "查 询" at bounding box center [465, 173] width 38 height 19
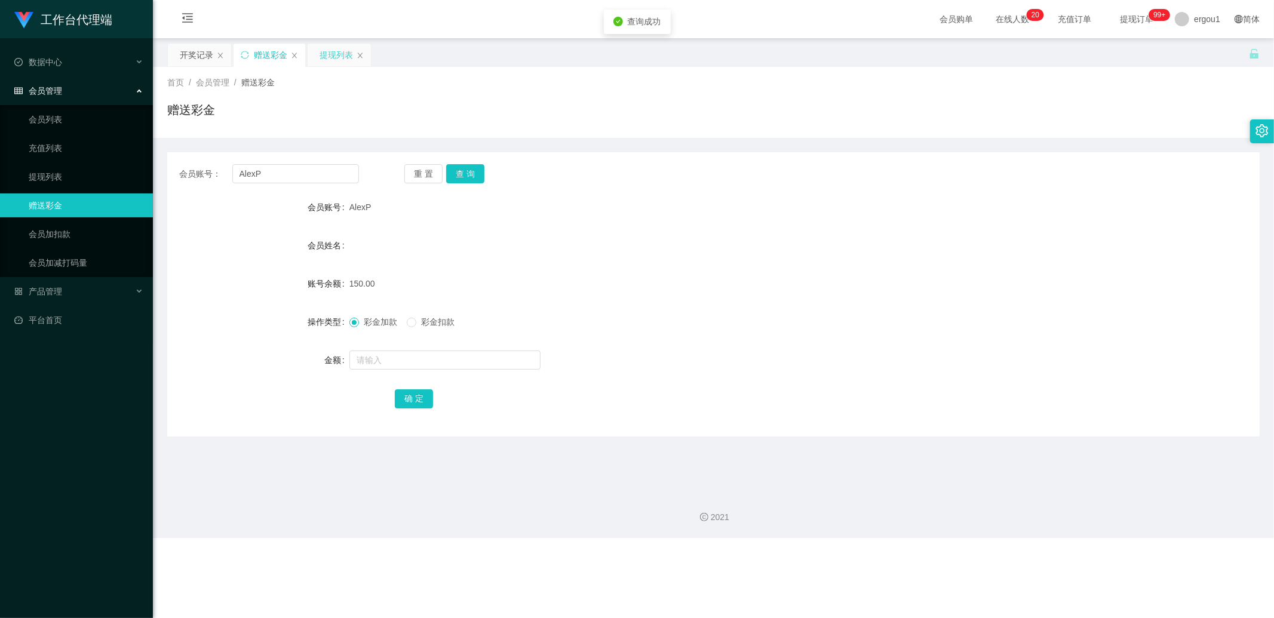
click at [342, 48] on div "提现列表" at bounding box center [335, 55] width 33 height 23
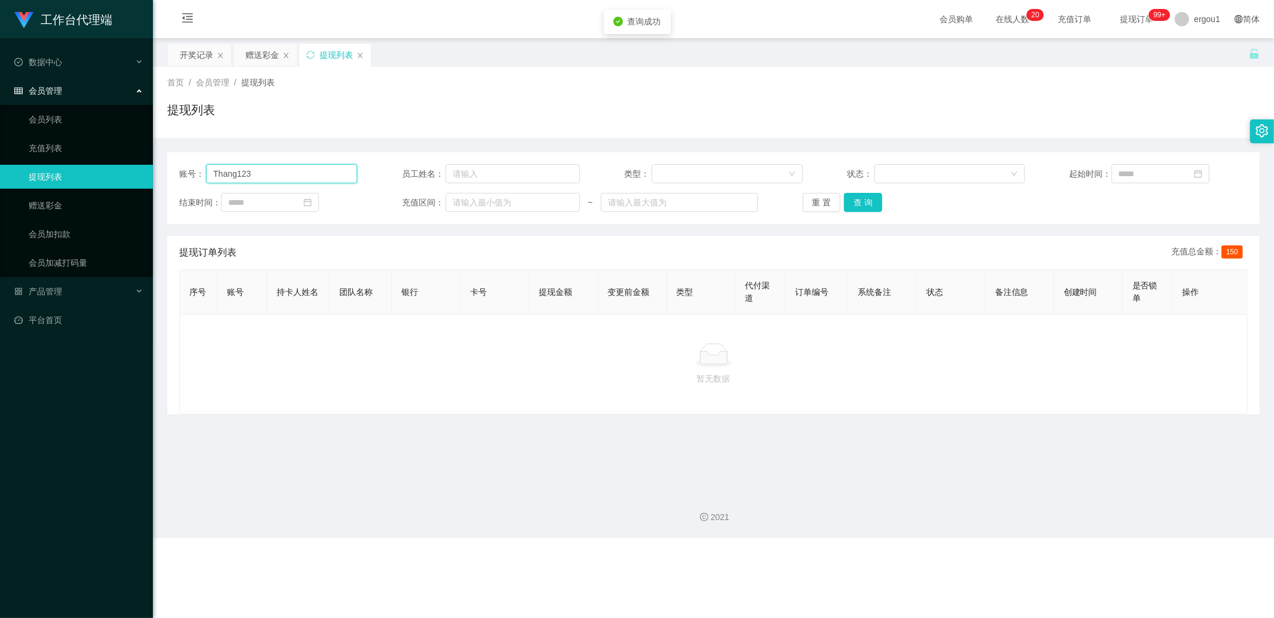
click at [310, 174] on input "Thang123" at bounding box center [281, 173] width 151 height 19
click at [309, 173] on input "Thang123" at bounding box center [281, 173] width 151 height 19
type input "v"
paste input "AlexP"
type input "AlexP"
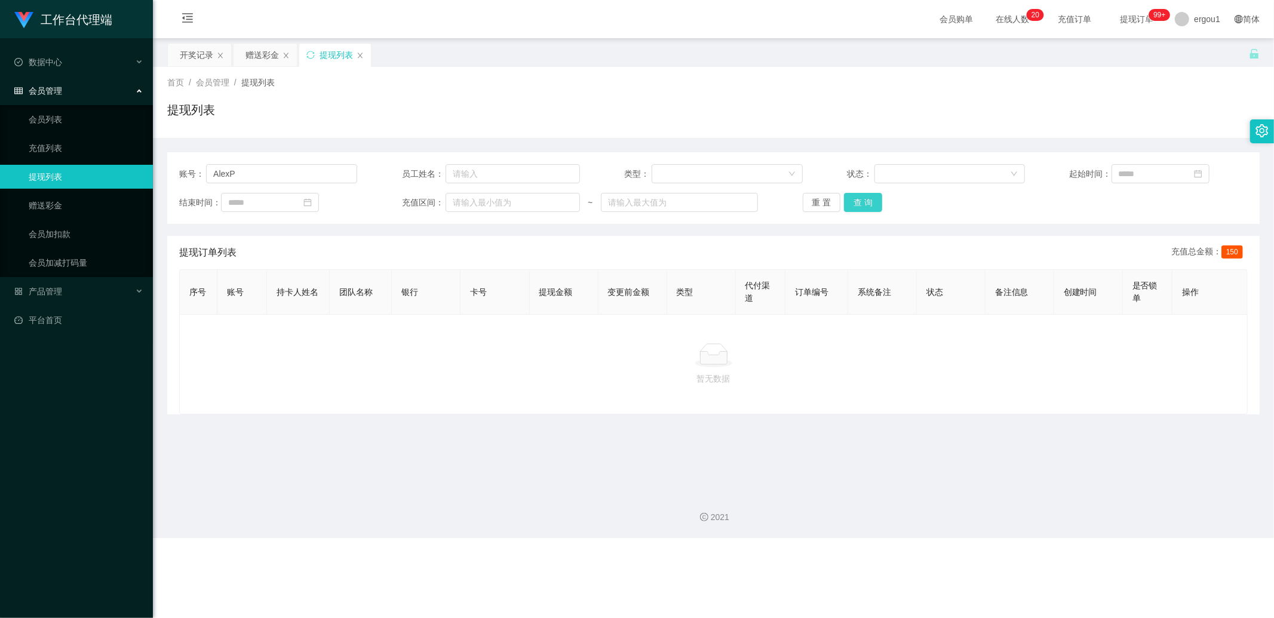
click at [873, 200] on button "查 询" at bounding box center [863, 202] width 38 height 19
click at [202, 53] on div "开奖记录" at bounding box center [196, 55] width 33 height 23
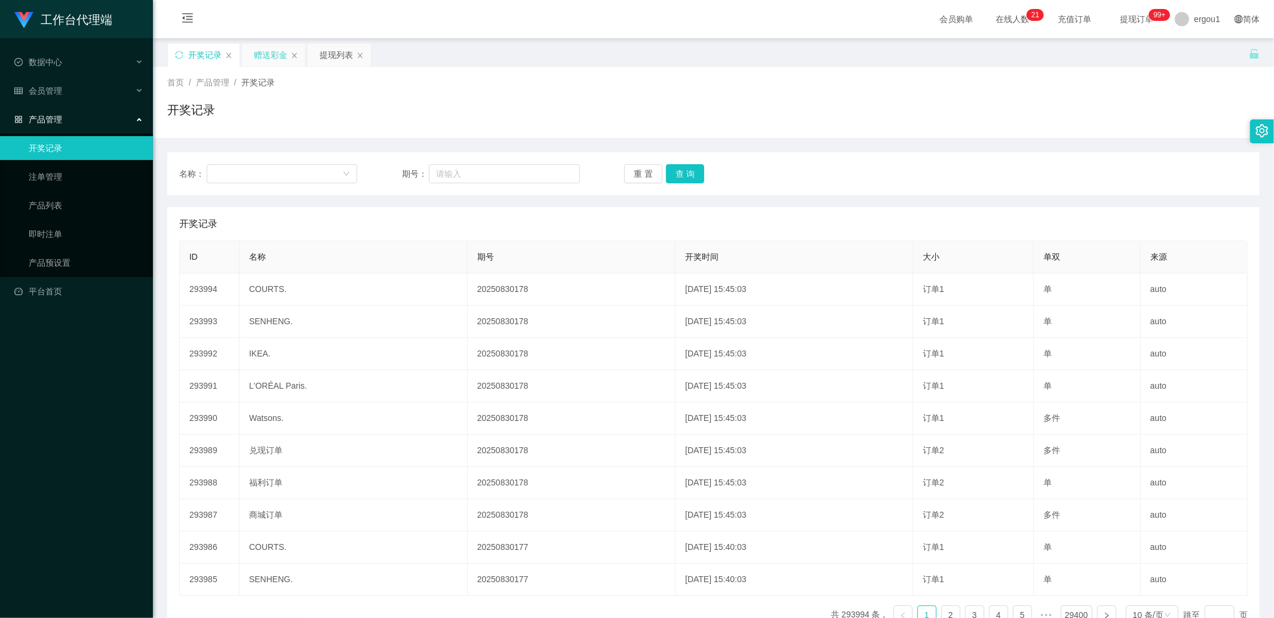
click at [259, 52] on div "赠送彩金" at bounding box center [270, 55] width 33 height 23
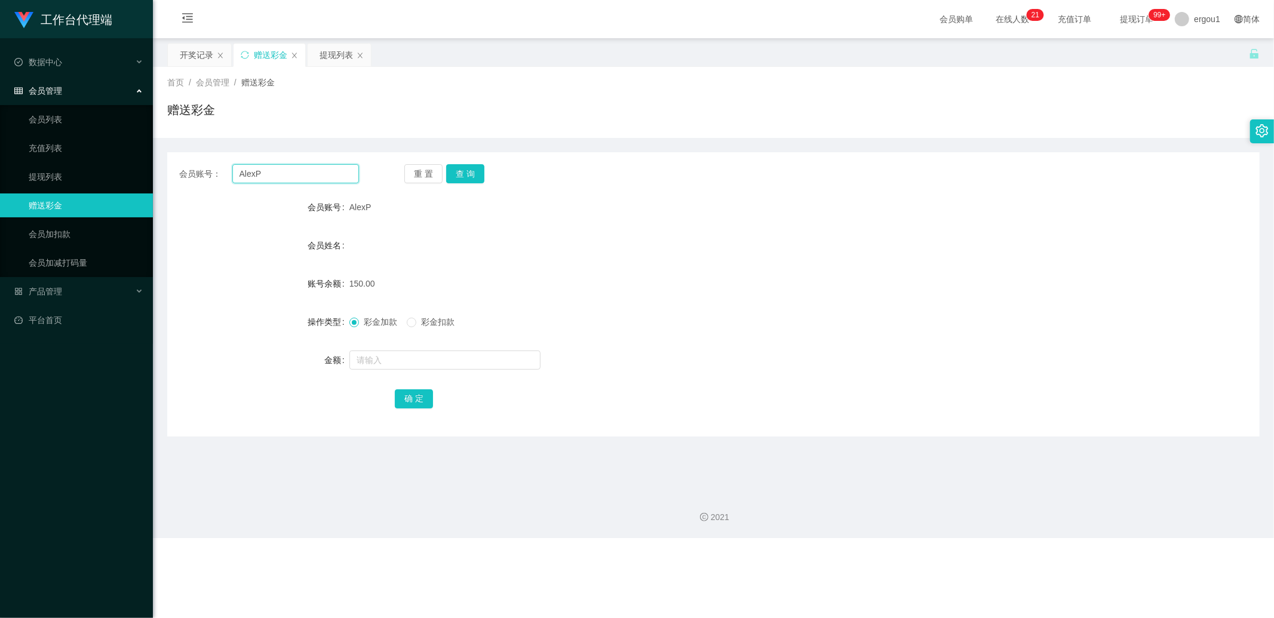
click at [288, 176] on input "AlexP" at bounding box center [295, 173] width 127 height 19
paste input "Thang123"
type input "Thang123"
click at [469, 171] on button "查 询" at bounding box center [465, 173] width 38 height 19
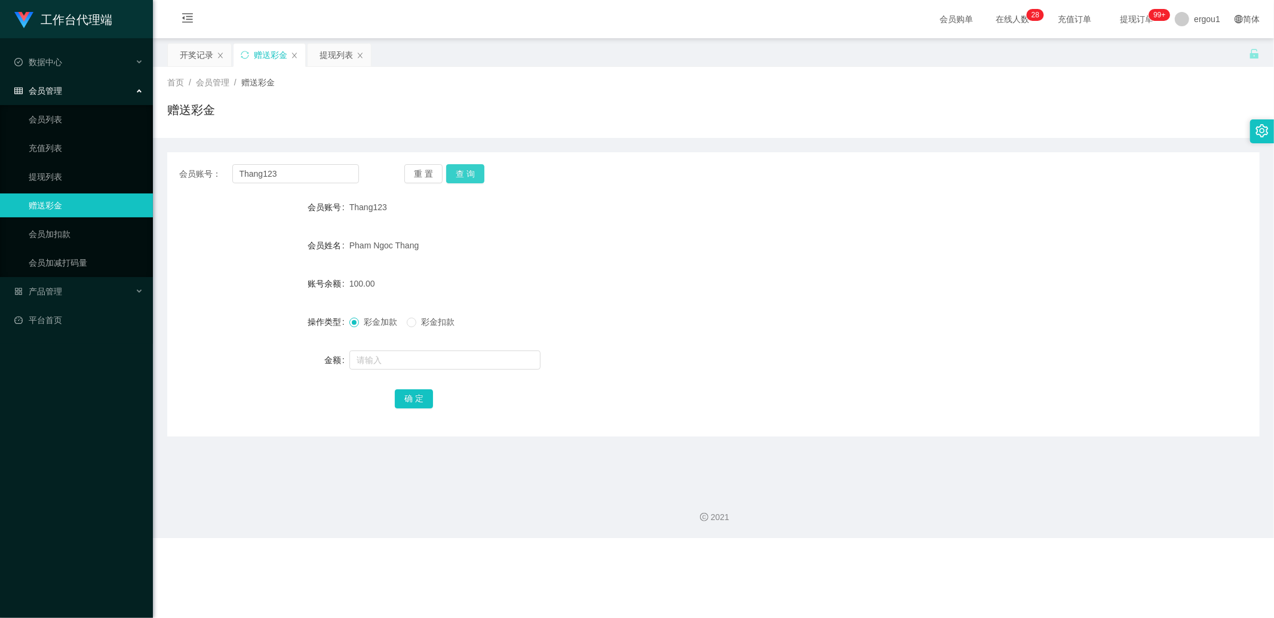
click at [464, 174] on button "查 询" at bounding box center [465, 173] width 38 height 19
click at [337, 62] on div "提现列表" at bounding box center [335, 55] width 33 height 23
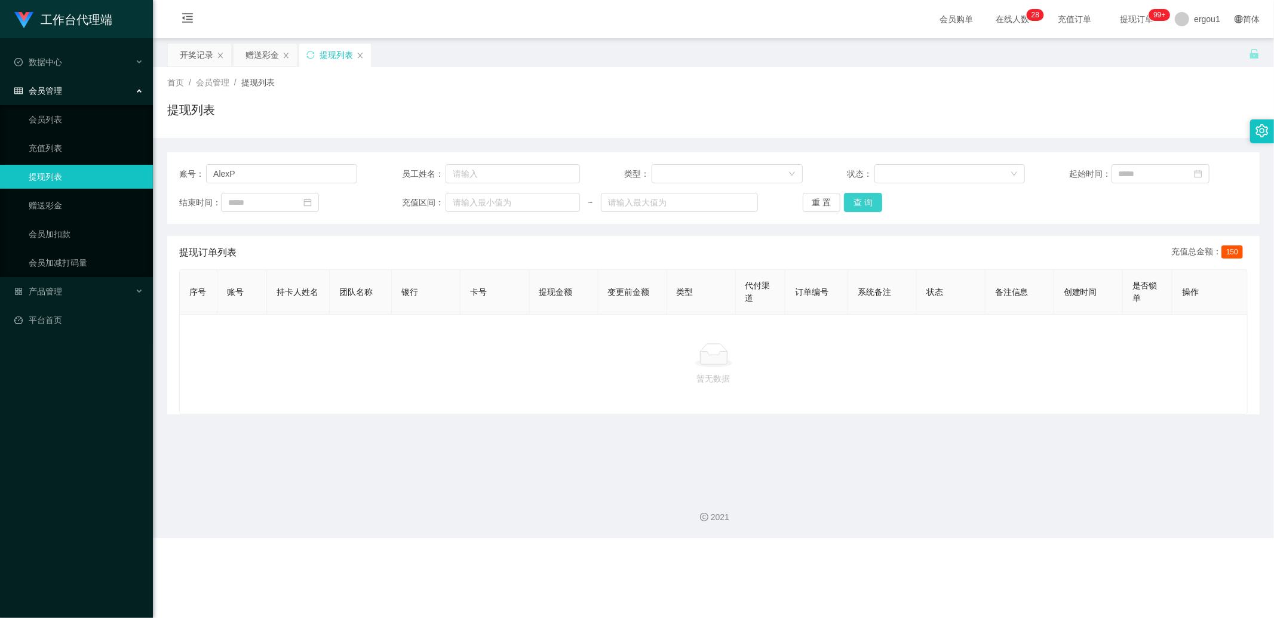
click at [859, 201] on button "查 询" at bounding box center [863, 202] width 38 height 19
click at [251, 60] on div "赠送彩金" at bounding box center [261, 55] width 33 height 23
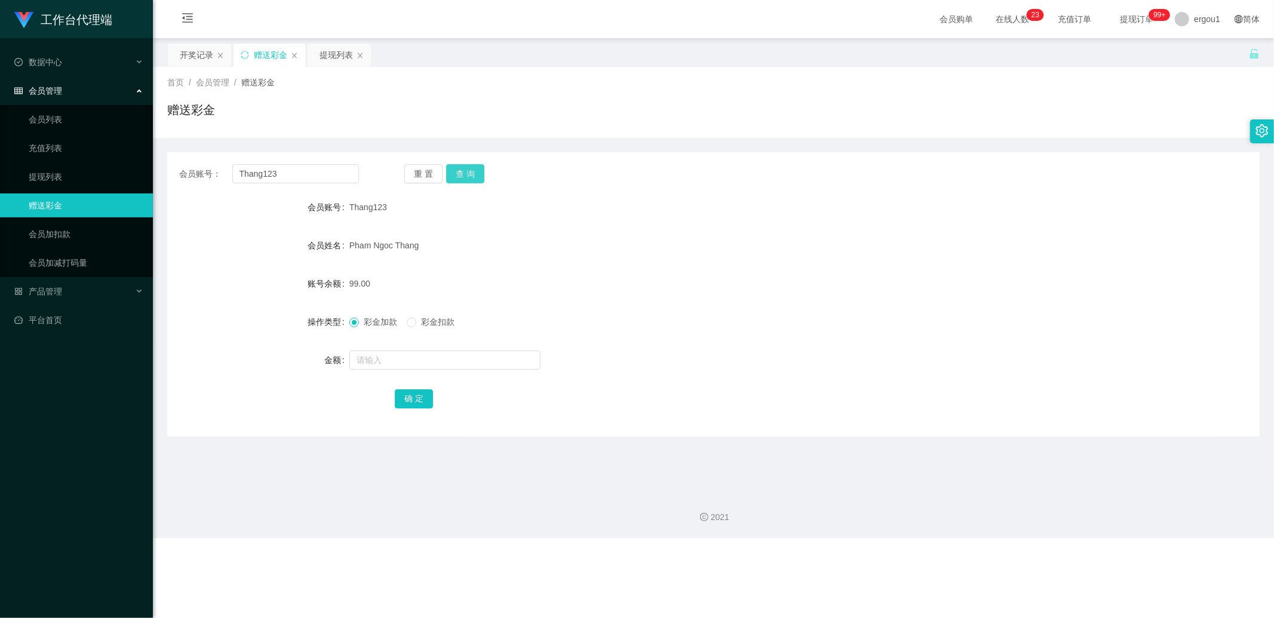
click at [475, 173] on button "查 询" at bounding box center [465, 173] width 38 height 19
click at [479, 180] on button "查 询" at bounding box center [465, 173] width 38 height 19
click at [323, 58] on div "提现列表" at bounding box center [335, 55] width 33 height 23
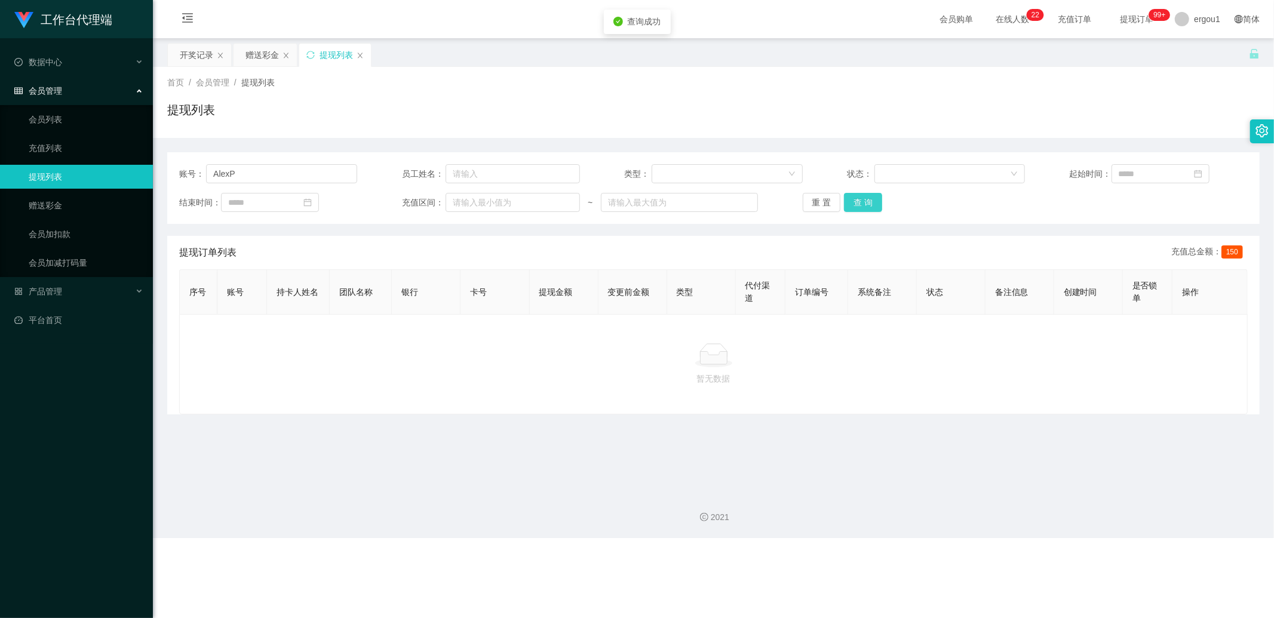
click at [870, 203] on button "查 询" at bounding box center [863, 202] width 38 height 19
click at [288, 45] on div "赠送彩金" at bounding box center [264, 55] width 63 height 23
click at [265, 54] on div "赠送彩金" at bounding box center [261, 55] width 33 height 23
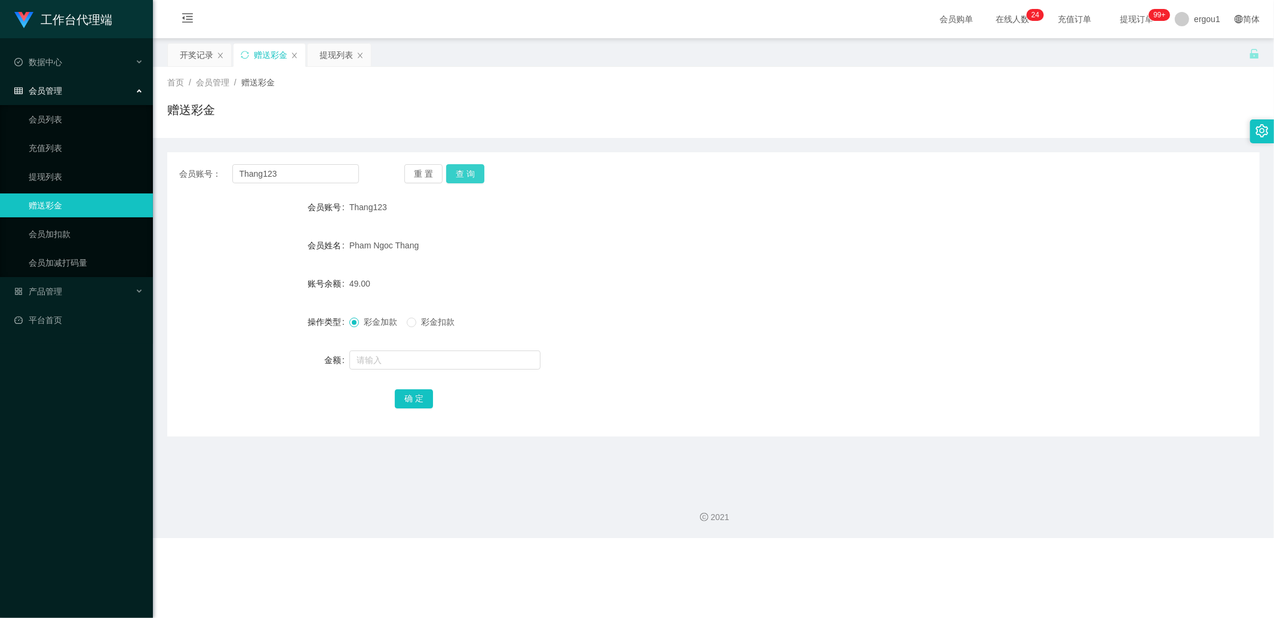
click at [464, 177] on button "查 询" at bounding box center [465, 173] width 38 height 19
click at [345, 52] on div "提现列表" at bounding box center [335, 55] width 33 height 23
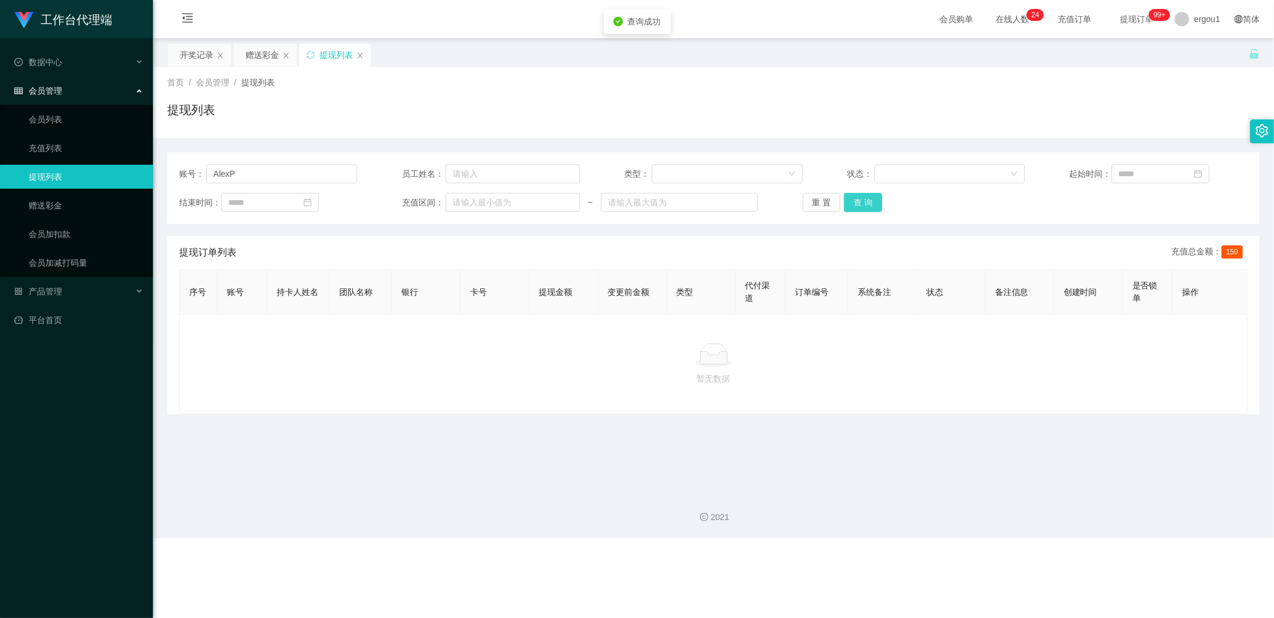
click at [868, 207] on button "查 询" at bounding box center [863, 202] width 38 height 19
click at [269, 49] on div "赠送彩金" at bounding box center [261, 55] width 33 height 23
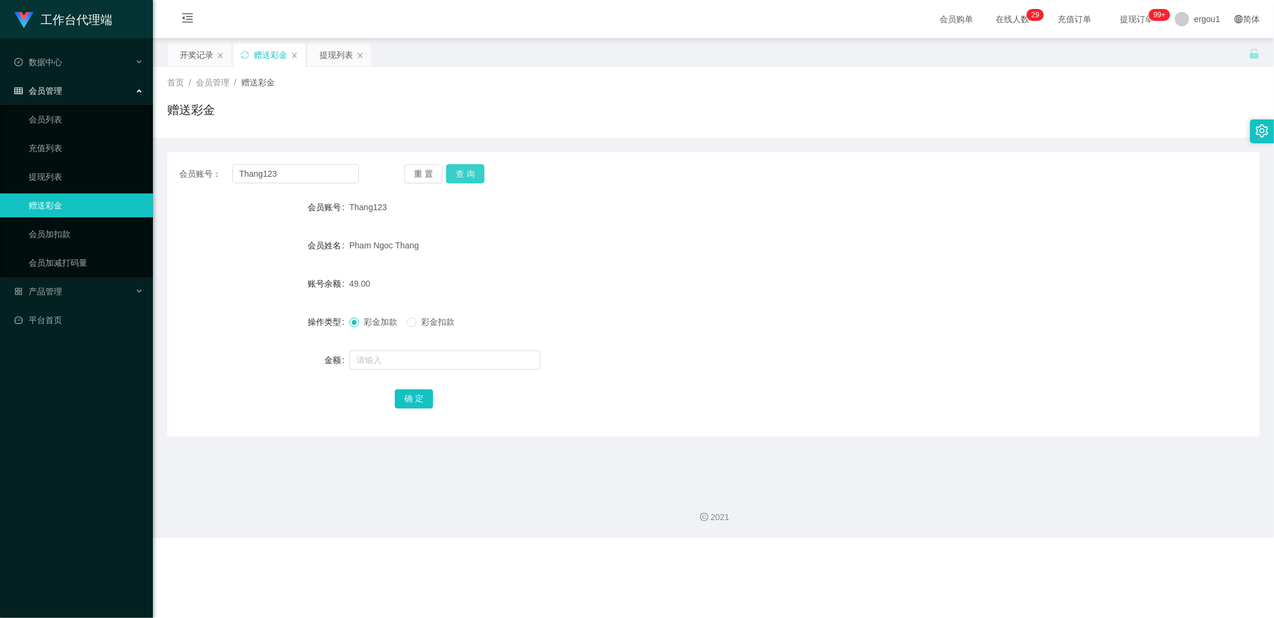
click at [462, 171] on button "查 询" at bounding box center [465, 173] width 38 height 19
click at [464, 177] on button "查 询" at bounding box center [465, 173] width 38 height 19
click at [462, 172] on button "查 询" at bounding box center [465, 173] width 38 height 19
click at [478, 170] on button "查 询" at bounding box center [465, 173] width 38 height 19
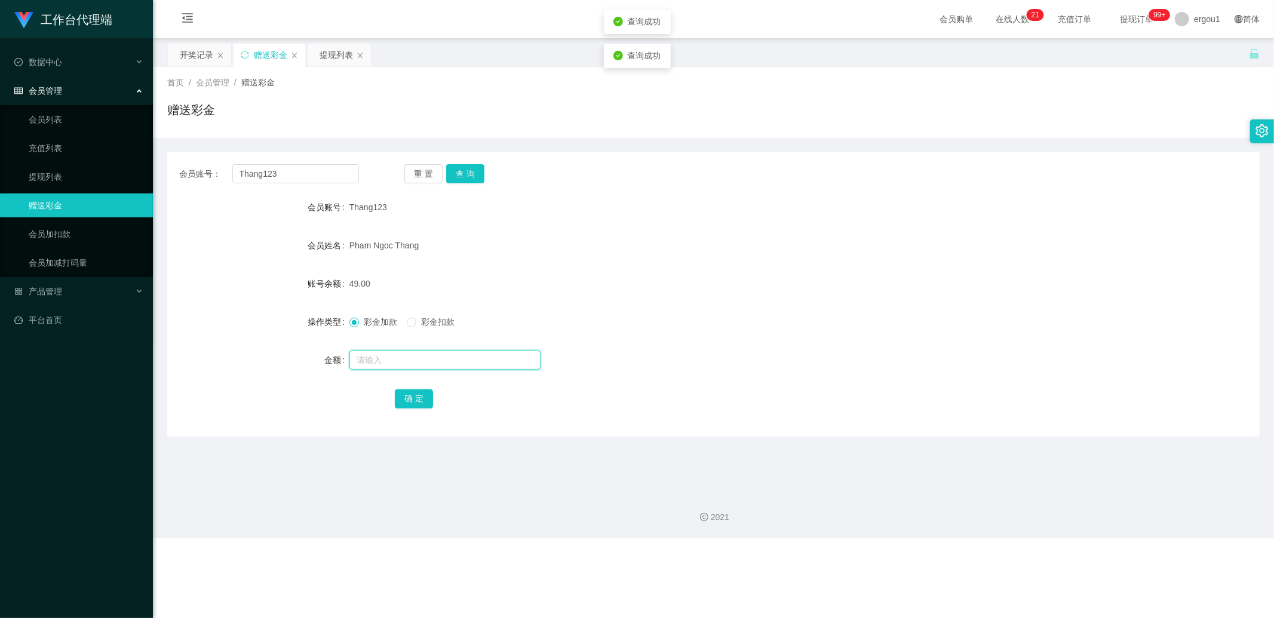
click at [380, 362] on input "text" at bounding box center [444, 359] width 191 height 19
type input "100"
click at [412, 404] on button "确 定" at bounding box center [414, 398] width 38 height 19
click at [381, 367] on input "text" at bounding box center [444, 359] width 191 height 19
type input "1"
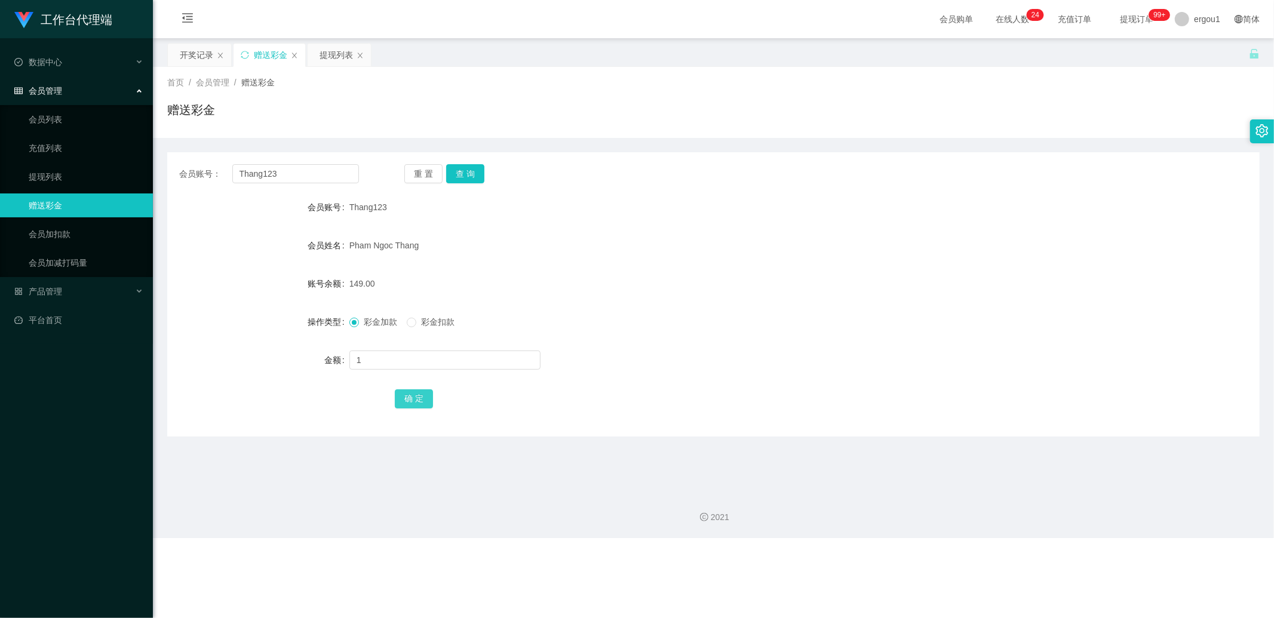
click at [421, 403] on button "确 定" at bounding box center [414, 398] width 38 height 19
click at [337, 57] on div "提现列表" at bounding box center [335, 55] width 33 height 23
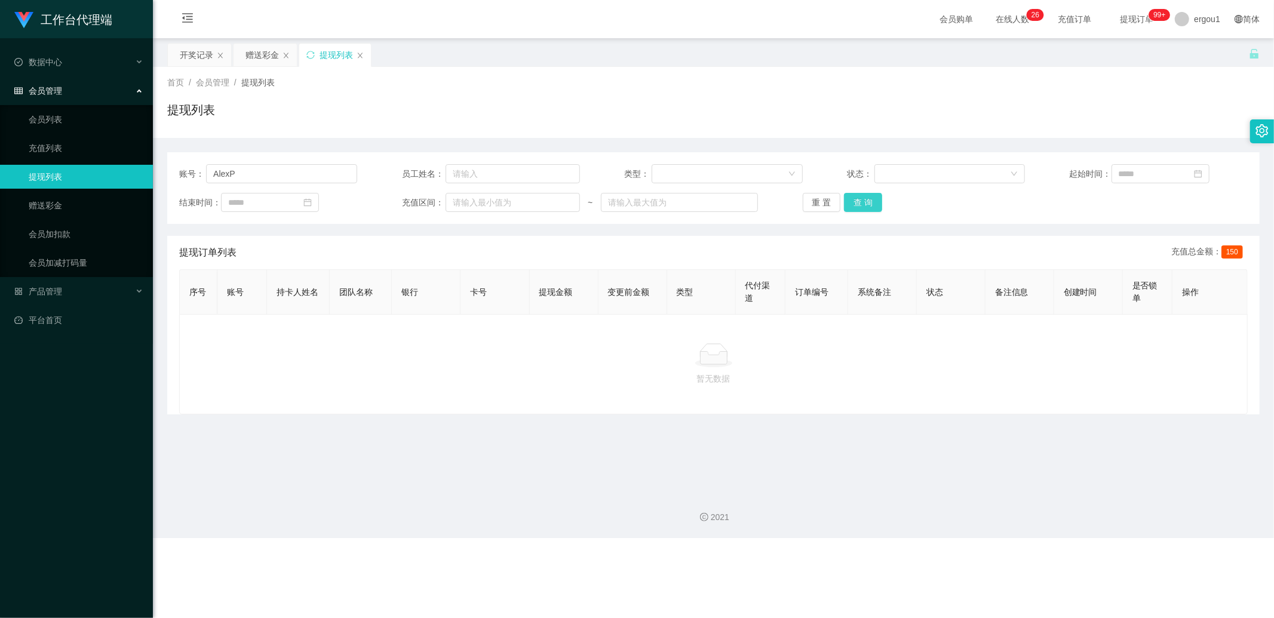
click at [854, 203] on button "查 询" at bounding box center [863, 202] width 38 height 19
click at [861, 207] on button "查 询" at bounding box center [863, 202] width 38 height 19
click at [251, 57] on div "赠送彩金" at bounding box center [261, 55] width 33 height 23
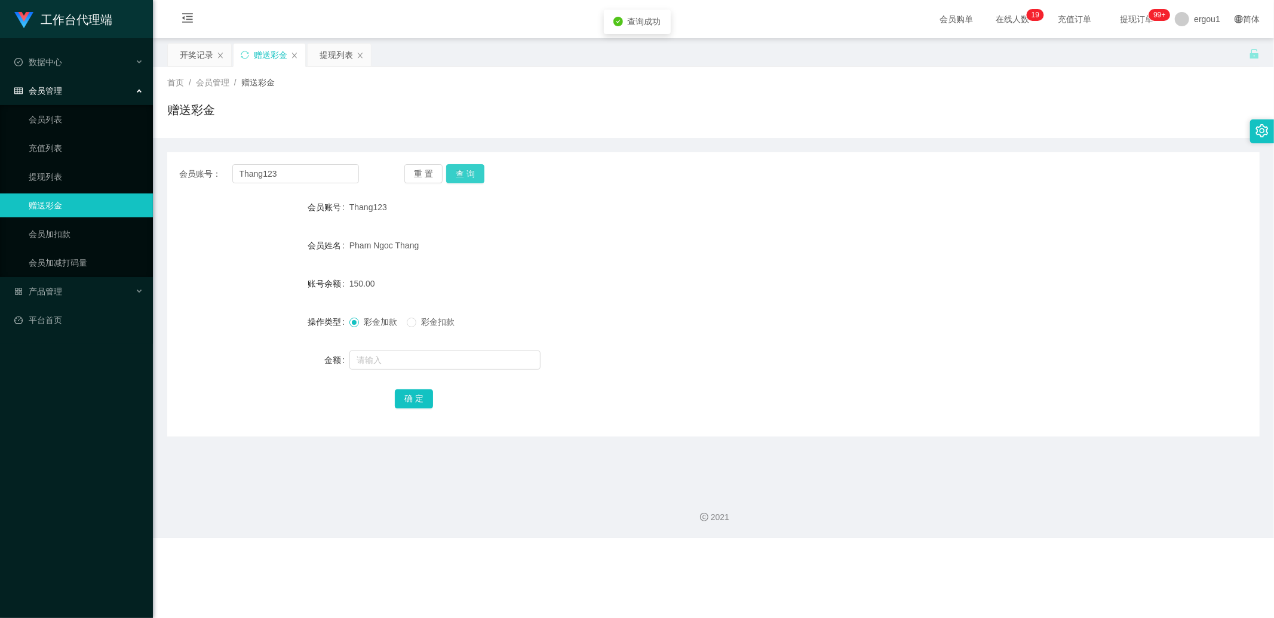
click at [471, 172] on button "查 询" at bounding box center [465, 173] width 38 height 19
click at [348, 60] on div "提现列表" at bounding box center [335, 55] width 33 height 23
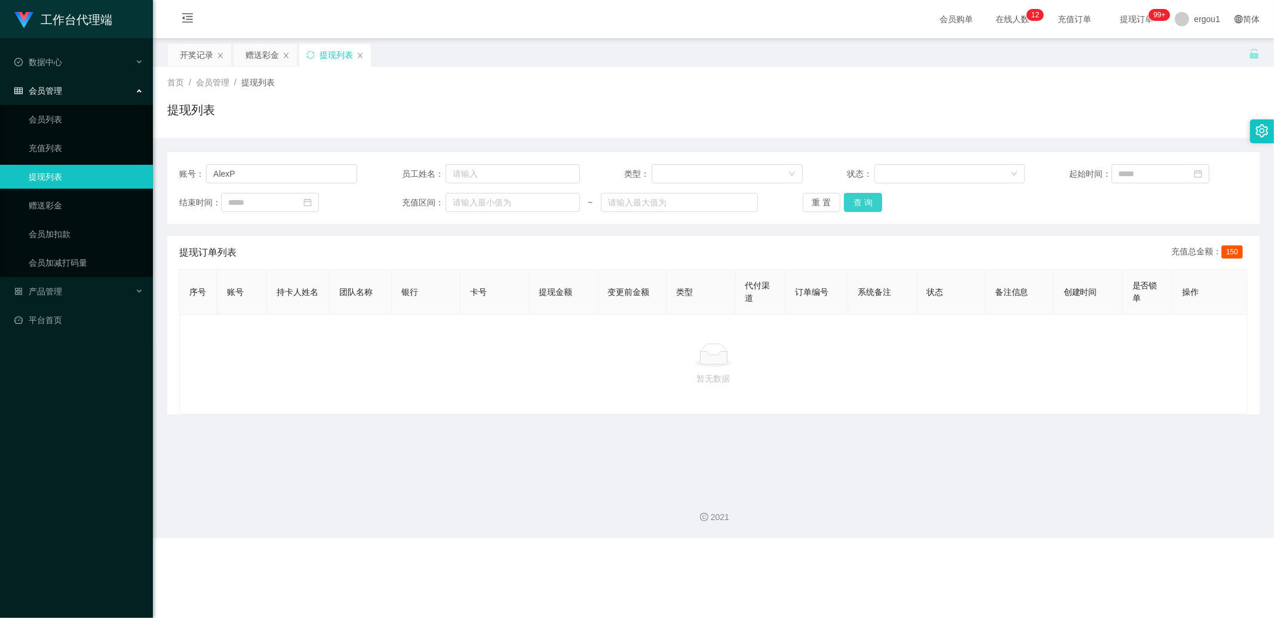
click at [860, 201] on button "查 询" at bounding box center [863, 202] width 38 height 19
click at [192, 51] on div "开奖记录" at bounding box center [196, 55] width 33 height 23
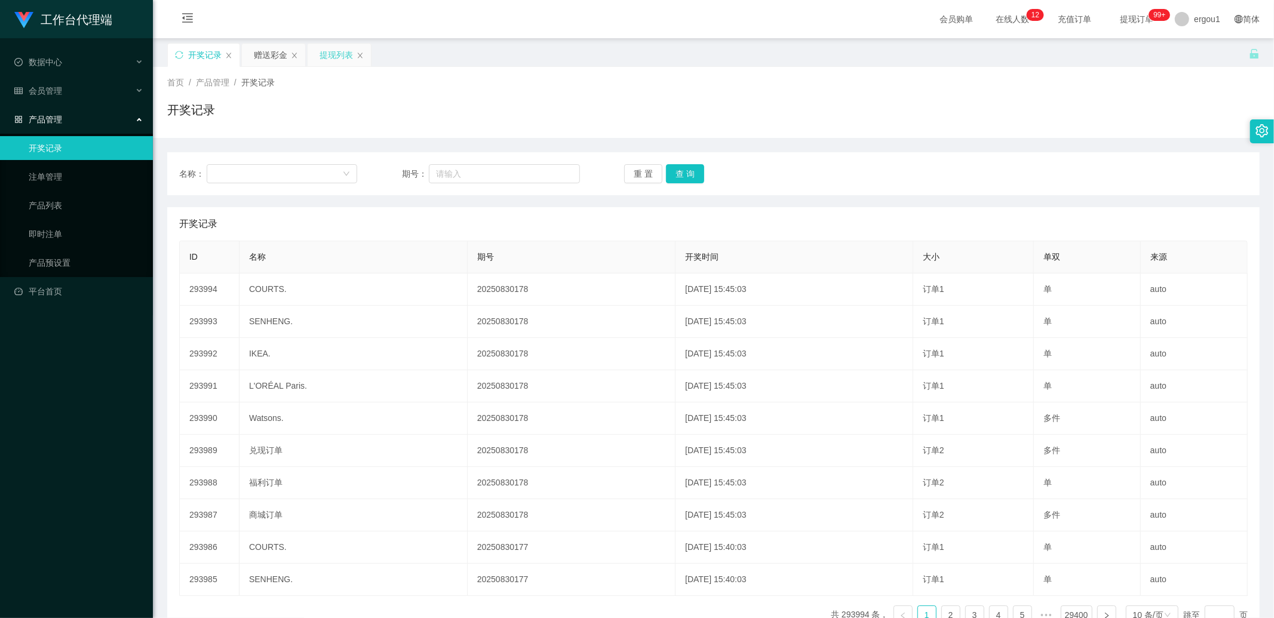
click at [331, 64] on div "提现列表" at bounding box center [335, 55] width 33 height 23
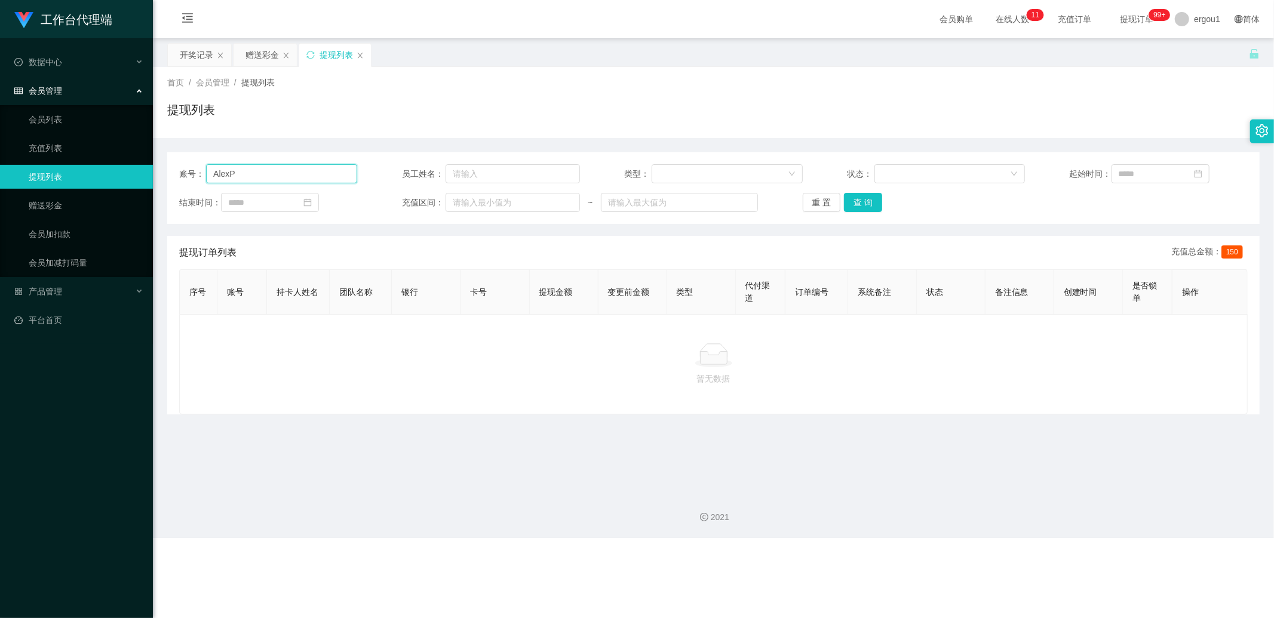
click at [258, 176] on input "AlexP" at bounding box center [281, 173] width 151 height 19
click at [269, 60] on div "赠送彩金" at bounding box center [261, 55] width 33 height 23
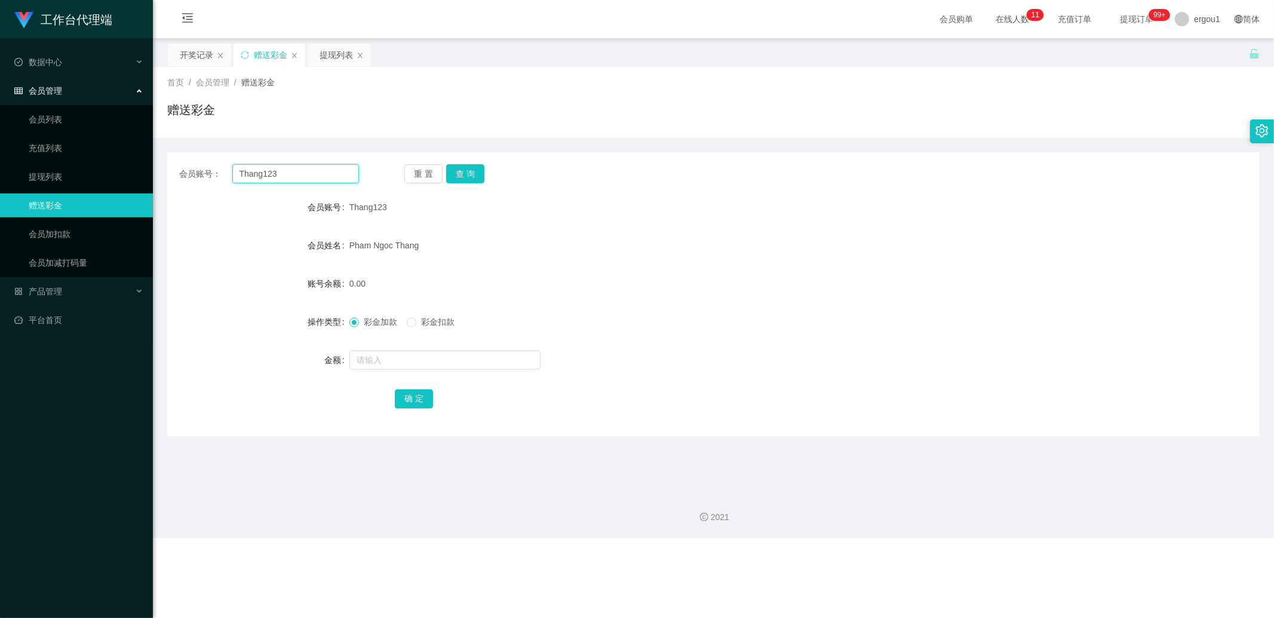
click at [270, 174] on input "Thang123" at bounding box center [295, 173] width 127 height 19
paste input "AlexP"
type input "AlexP"
click at [478, 176] on button "查 询" at bounding box center [465, 173] width 38 height 19
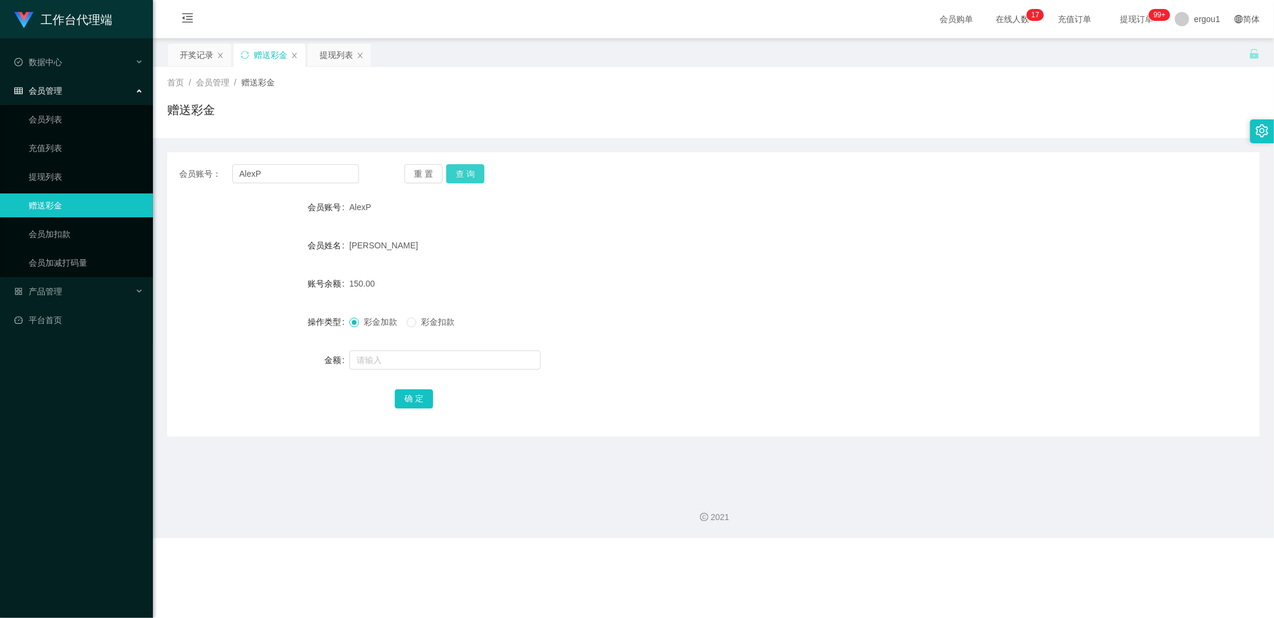
click at [456, 165] on button "查 询" at bounding box center [465, 173] width 38 height 19
click at [467, 175] on button "查 询" at bounding box center [465, 173] width 38 height 19
click at [327, 51] on div "提现列表" at bounding box center [335, 55] width 33 height 23
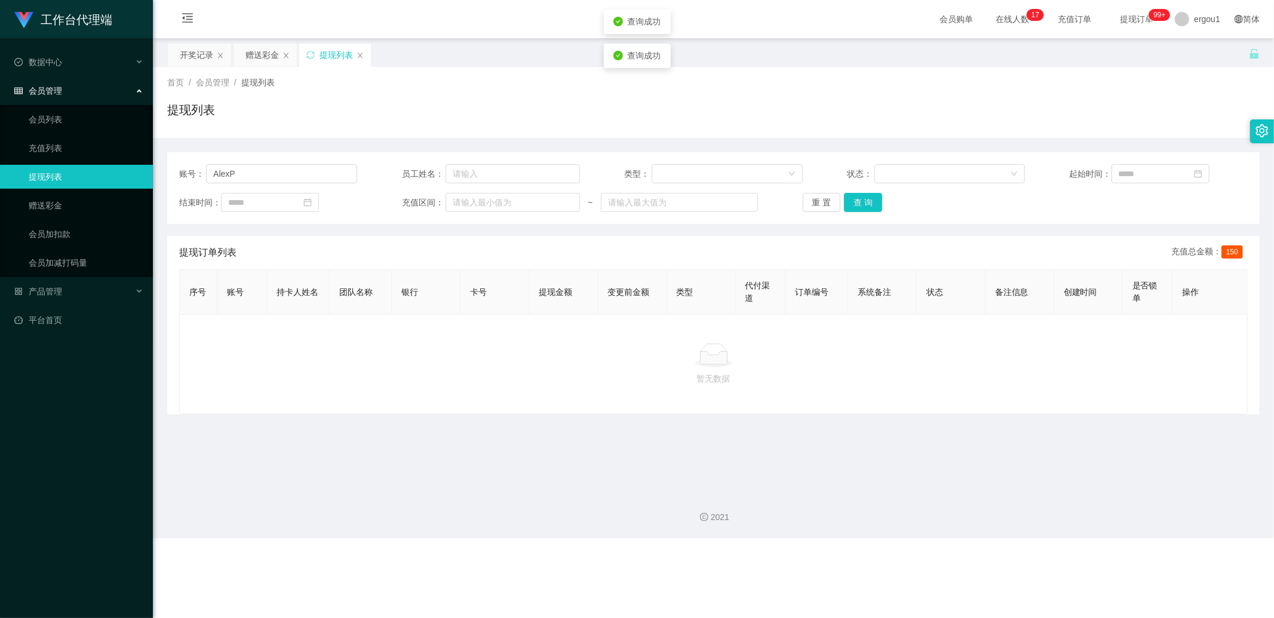
click at [325, 161] on div "账号： [PERSON_NAME] 员工姓名： 类型： 状态： 起始时间： 结束时间： 充值区间： ~ 重 置 查 询" at bounding box center [713, 188] width 1092 height 72
click at [863, 207] on button "查 询" at bounding box center [863, 202] width 38 height 19
click at [869, 199] on button "查 询" at bounding box center [863, 202] width 38 height 19
click at [869, 199] on div "重 置 查 询" at bounding box center [891, 202] width 178 height 19
drag, startPoint x: 373, startPoint y: 178, endPoint x: 330, endPoint y: 100, distance: 89.0
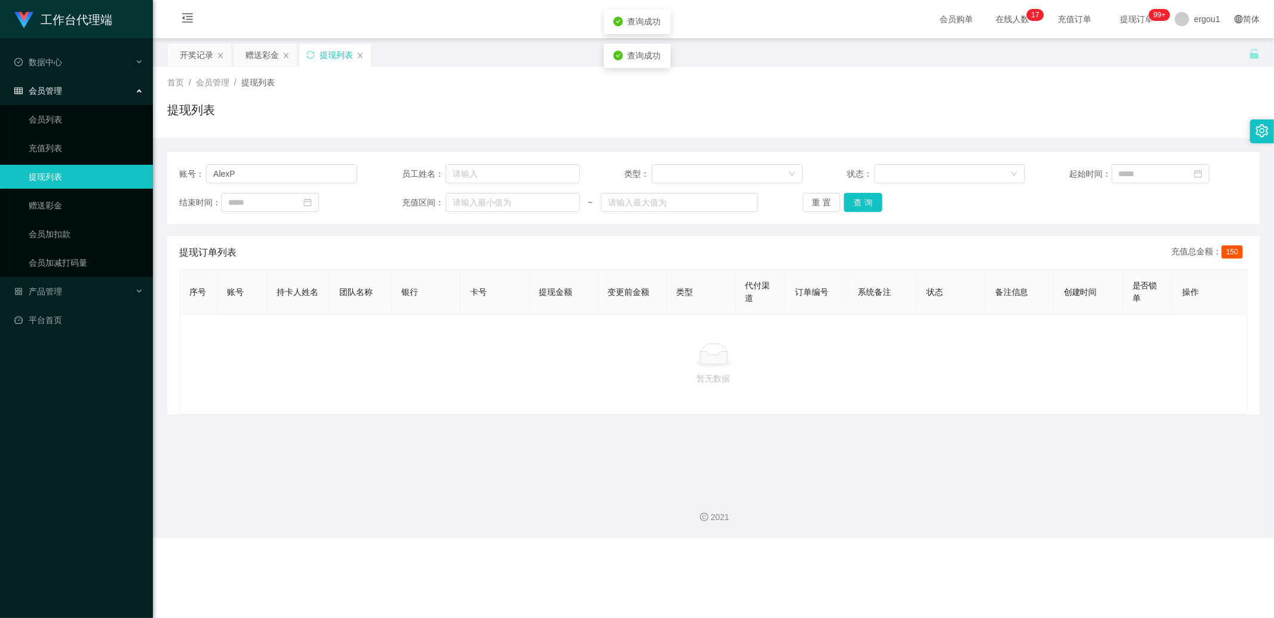
click at [373, 177] on div "账号： [PERSON_NAME] 员工姓名： 类型： 状态： 起始时间：" at bounding box center [713, 173] width 1068 height 19
click at [256, 54] on div "赠送彩金" at bounding box center [261, 55] width 33 height 23
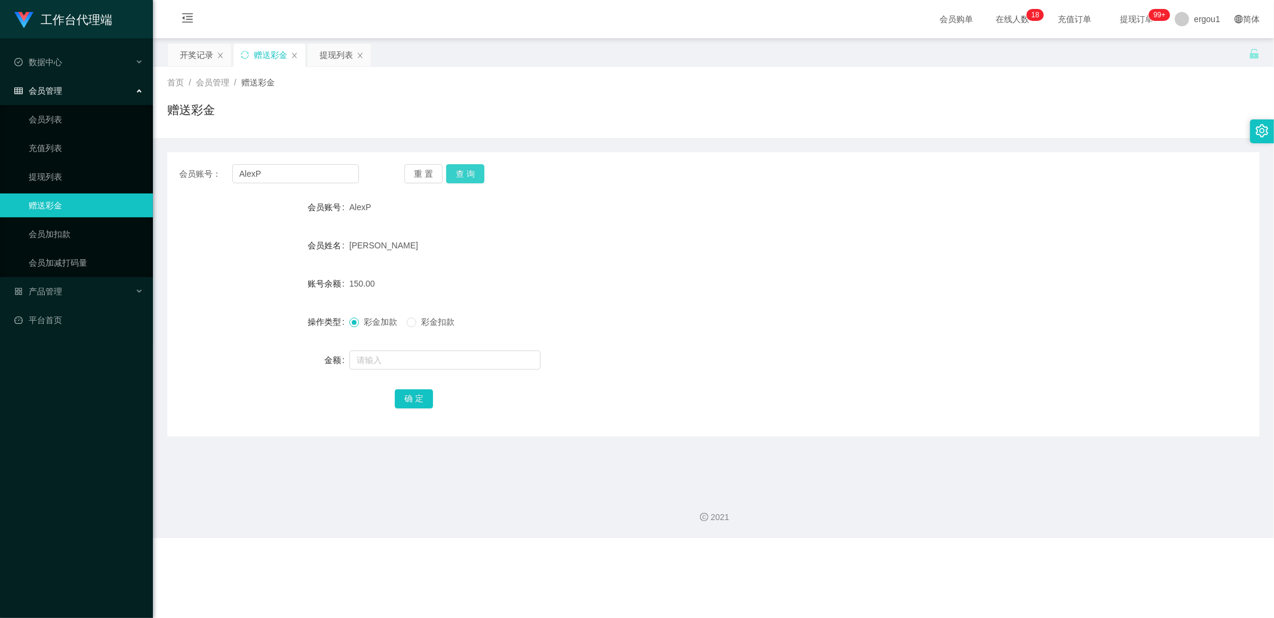
click at [470, 172] on button "查 询" at bounding box center [465, 173] width 38 height 19
click at [285, 169] on input "AlexP" at bounding box center [295, 173] width 127 height 19
click at [276, 179] on input "AlexP" at bounding box center [295, 173] width 127 height 19
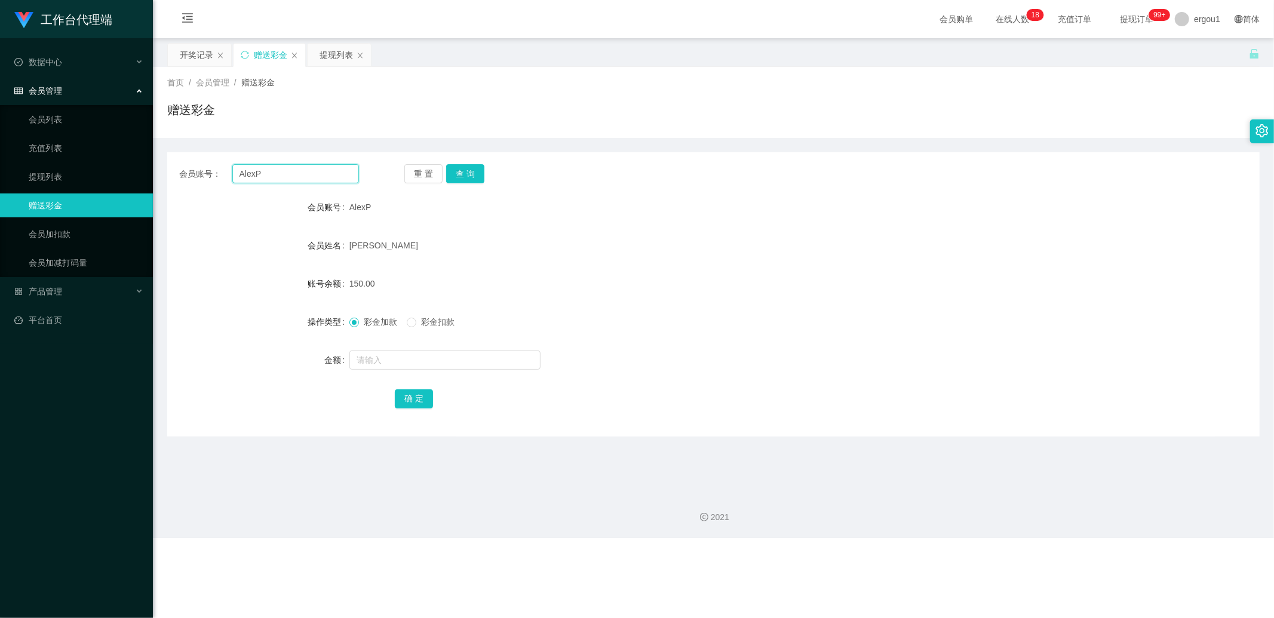
type input "v"
paste input "3233110"
type input "3233110"
click at [453, 177] on button "查 询" at bounding box center [465, 173] width 38 height 19
click at [373, 361] on input "text" at bounding box center [444, 359] width 191 height 19
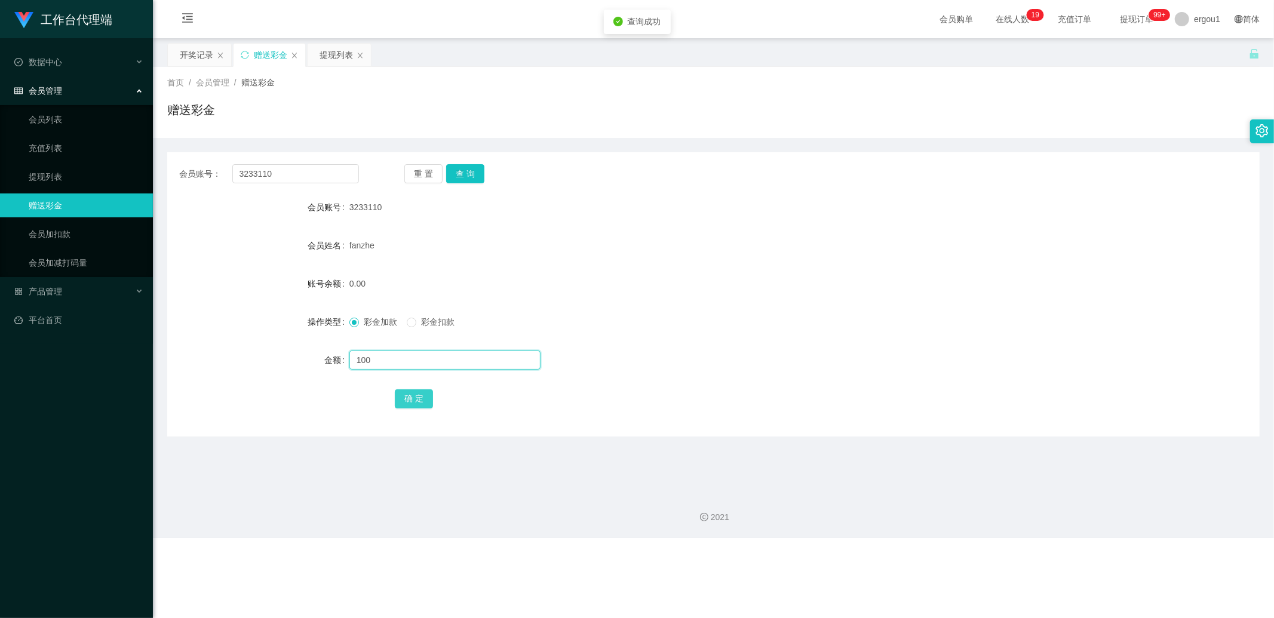
type input "100"
click at [404, 398] on button "确 定" at bounding box center [414, 398] width 38 height 19
click at [312, 173] on input "3233110" at bounding box center [295, 173] width 127 height 19
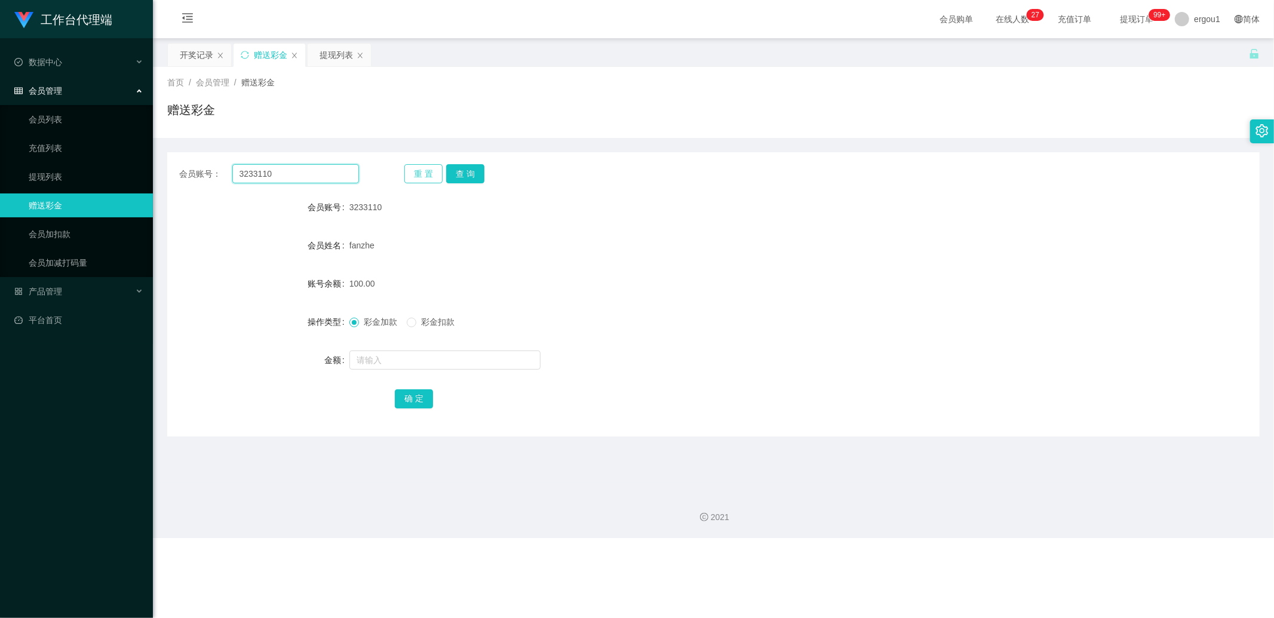
type input "v"
paste input "AlexP"
type input "AlexP"
click at [472, 164] on button "查 询" at bounding box center [465, 173] width 38 height 19
click at [333, 55] on div "提现列表" at bounding box center [335, 55] width 33 height 23
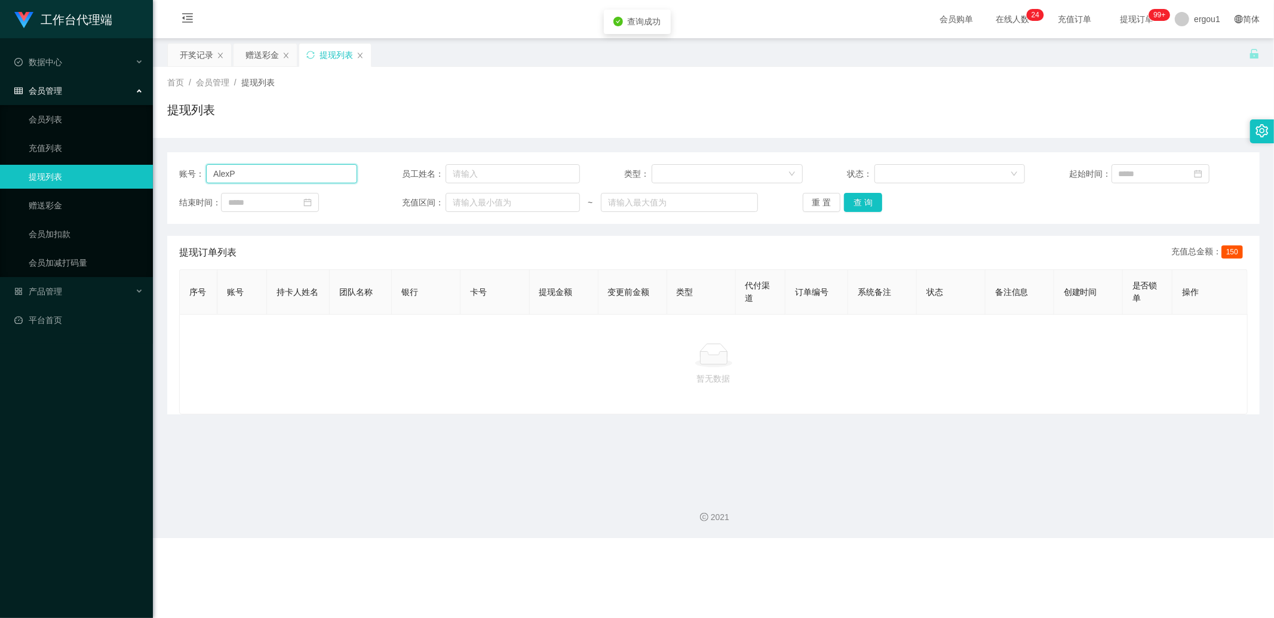
click at [299, 177] on input "AlexP" at bounding box center [281, 173] width 151 height 19
click at [866, 207] on button "查 询" at bounding box center [863, 202] width 38 height 19
click at [866, 207] on div "重 置 查 询" at bounding box center [891, 202] width 178 height 19
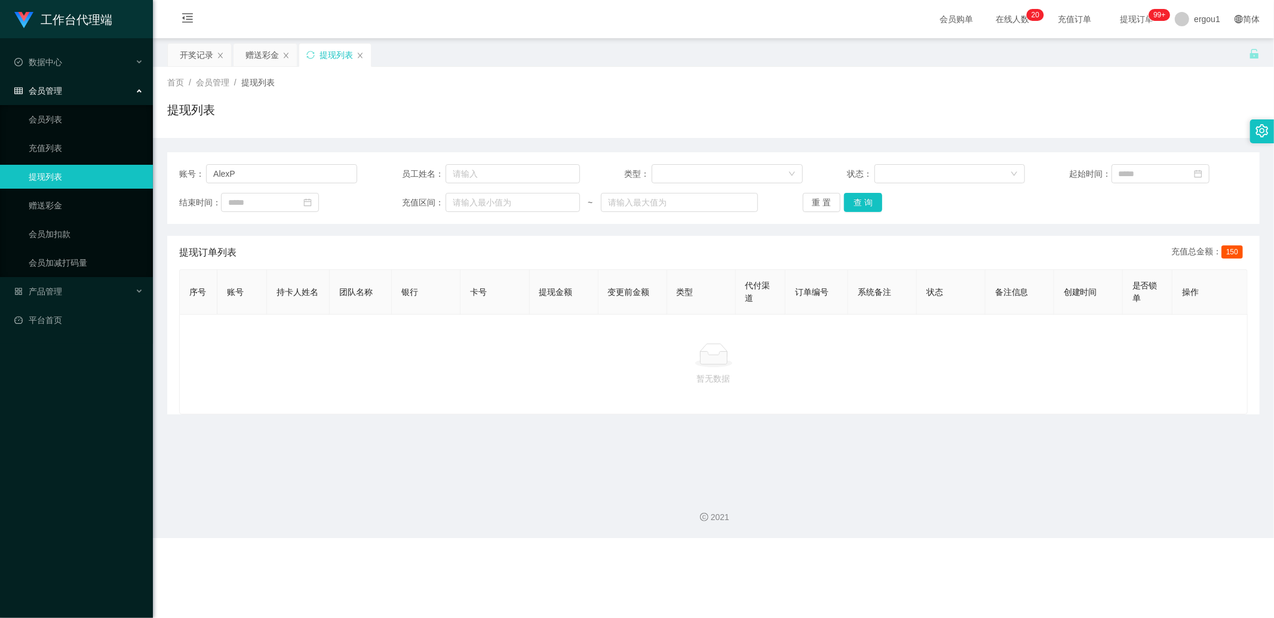
click at [880, 199] on div "重 置 查 询" at bounding box center [891, 202] width 178 height 19
click at [868, 201] on button "查 询" at bounding box center [863, 202] width 38 height 19
click at [180, 49] on div "开奖记录" at bounding box center [196, 55] width 33 height 23
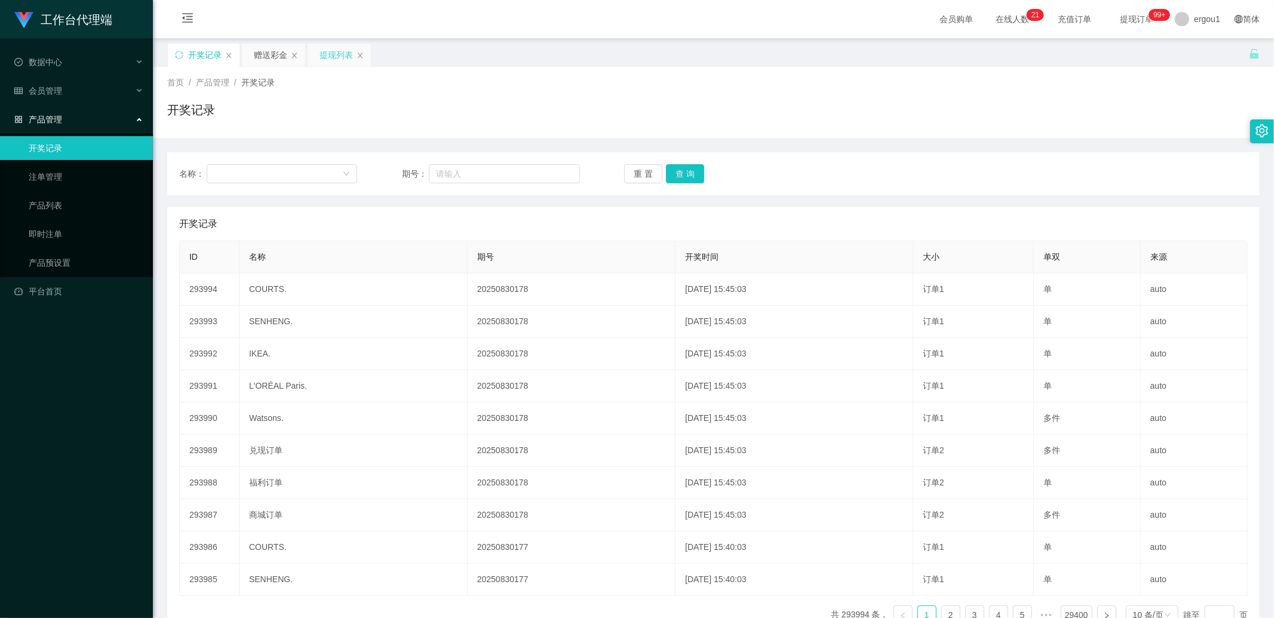
click at [350, 60] on div "提现列表" at bounding box center [335, 55] width 33 height 23
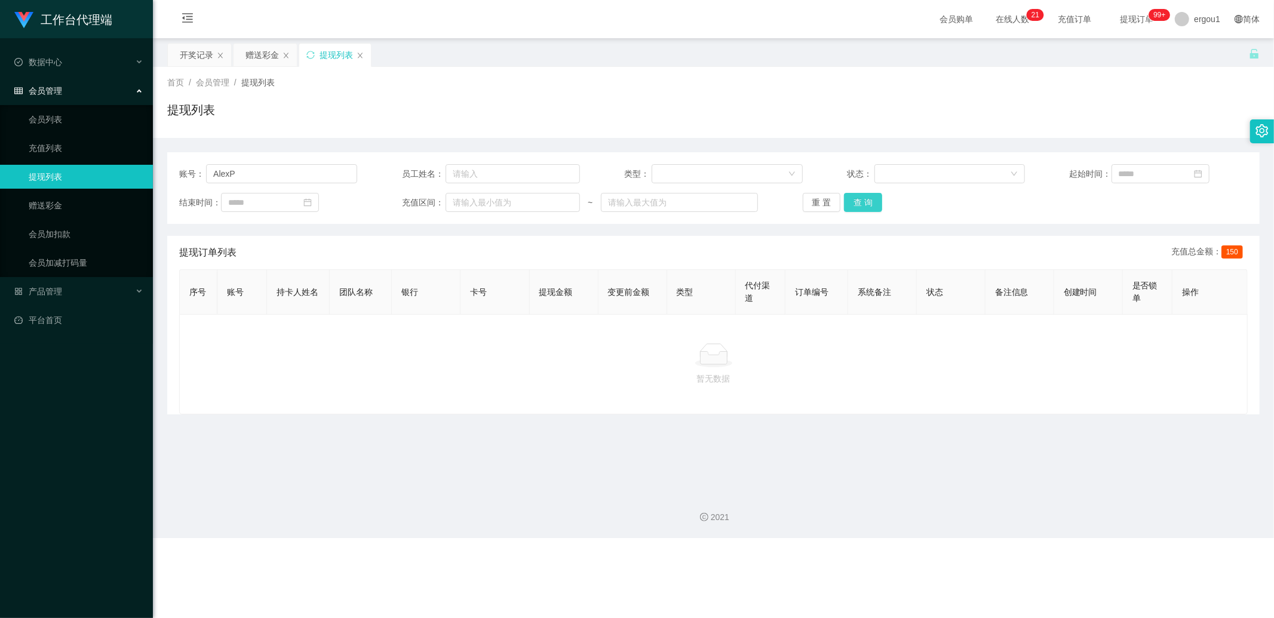
click at [860, 204] on button "查 询" at bounding box center [863, 202] width 38 height 19
click at [193, 53] on div "开奖记录" at bounding box center [196, 55] width 33 height 23
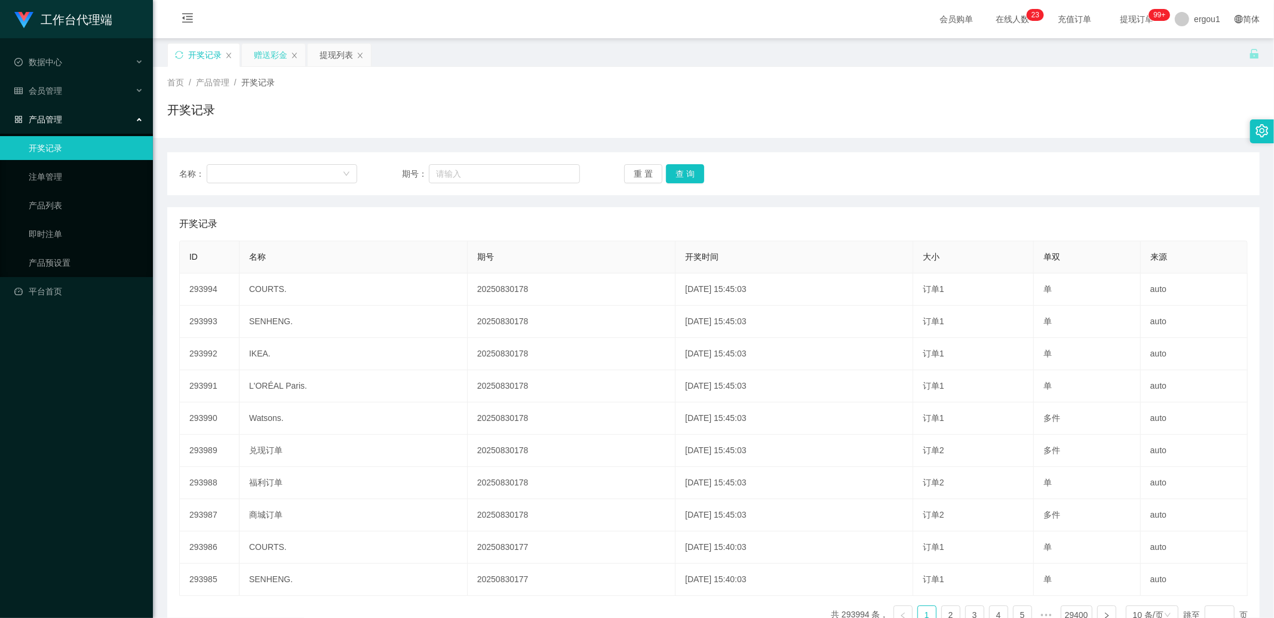
click at [260, 58] on div "赠送彩金" at bounding box center [270, 55] width 33 height 23
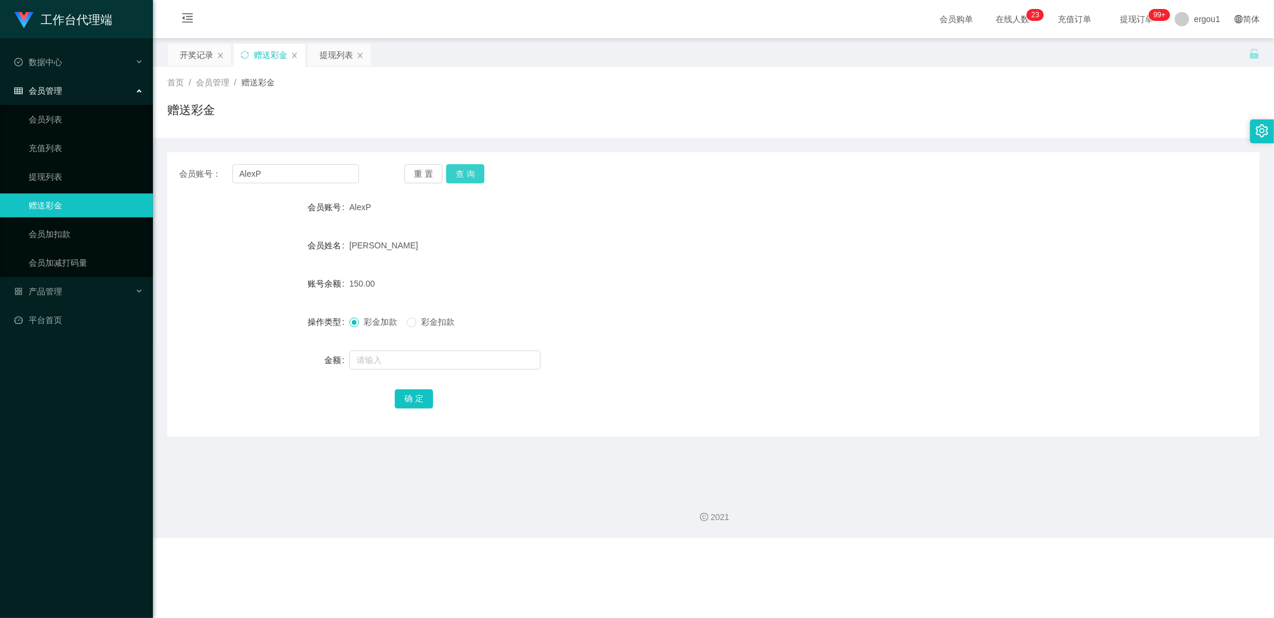
click at [469, 171] on button "查 询" at bounding box center [465, 173] width 38 height 19
click at [324, 55] on div "提现列表" at bounding box center [335, 55] width 33 height 23
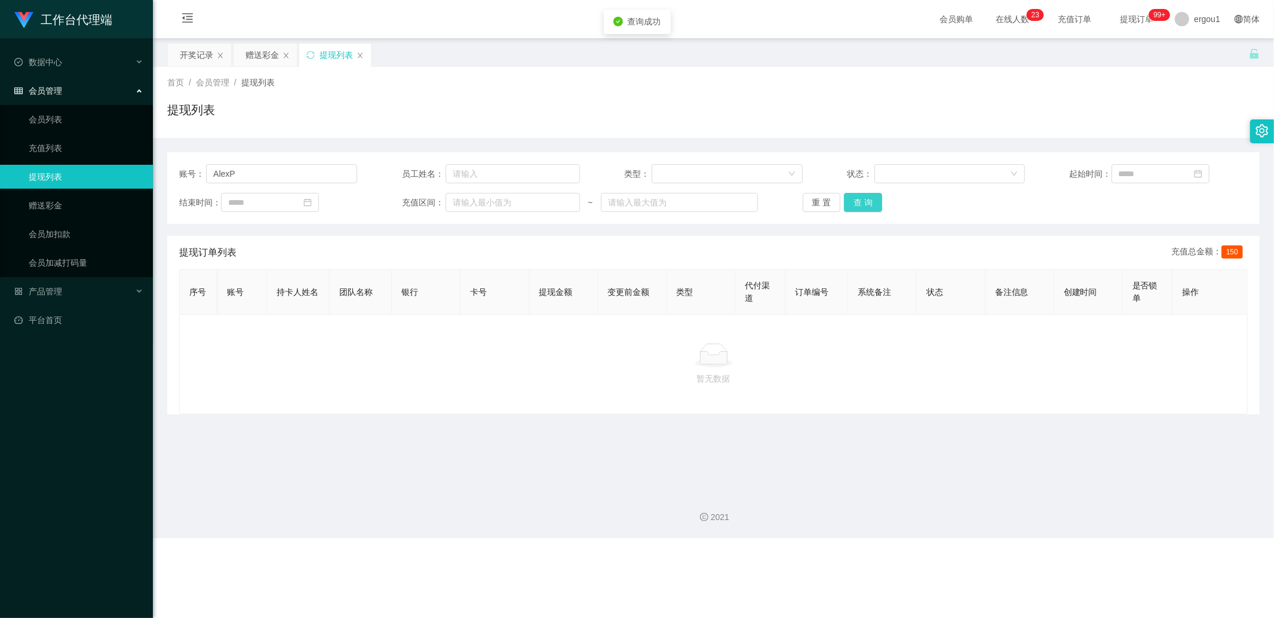
click at [856, 199] on button "查 询" at bounding box center [863, 202] width 38 height 19
click at [852, 211] on button "查 询" at bounding box center [863, 202] width 38 height 19
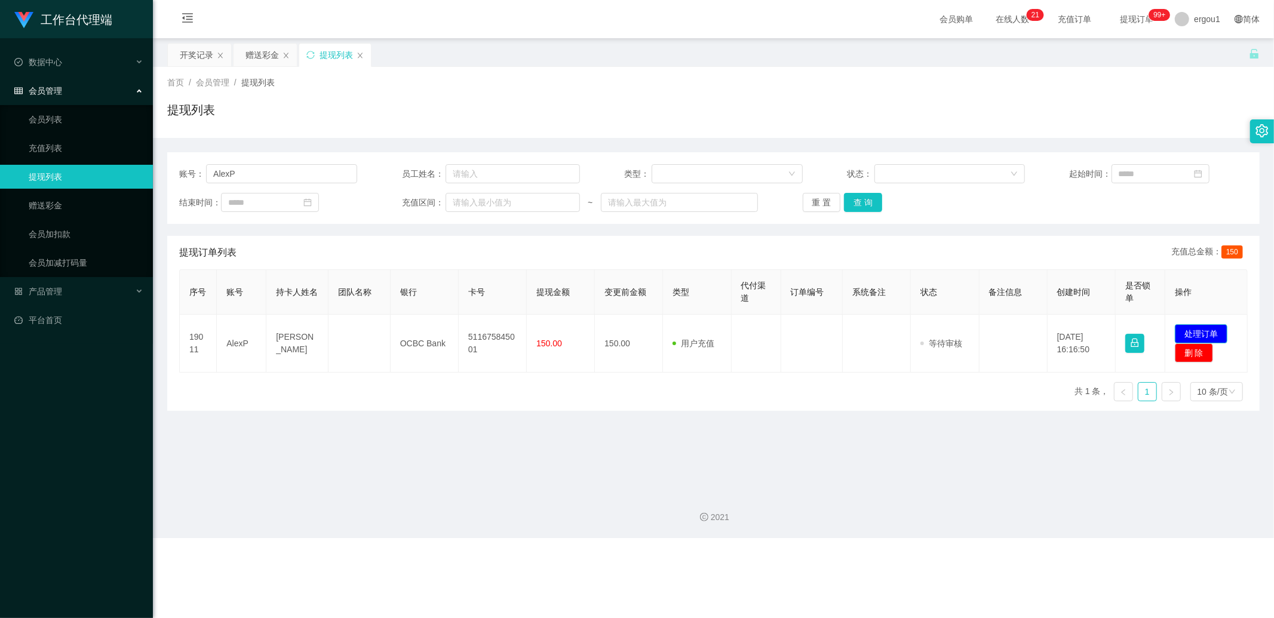
drag, startPoint x: 1201, startPoint y: 330, endPoint x: 1174, endPoint y: 327, distance: 27.6
click at [1201, 330] on button "处理订单" at bounding box center [1200, 333] width 53 height 19
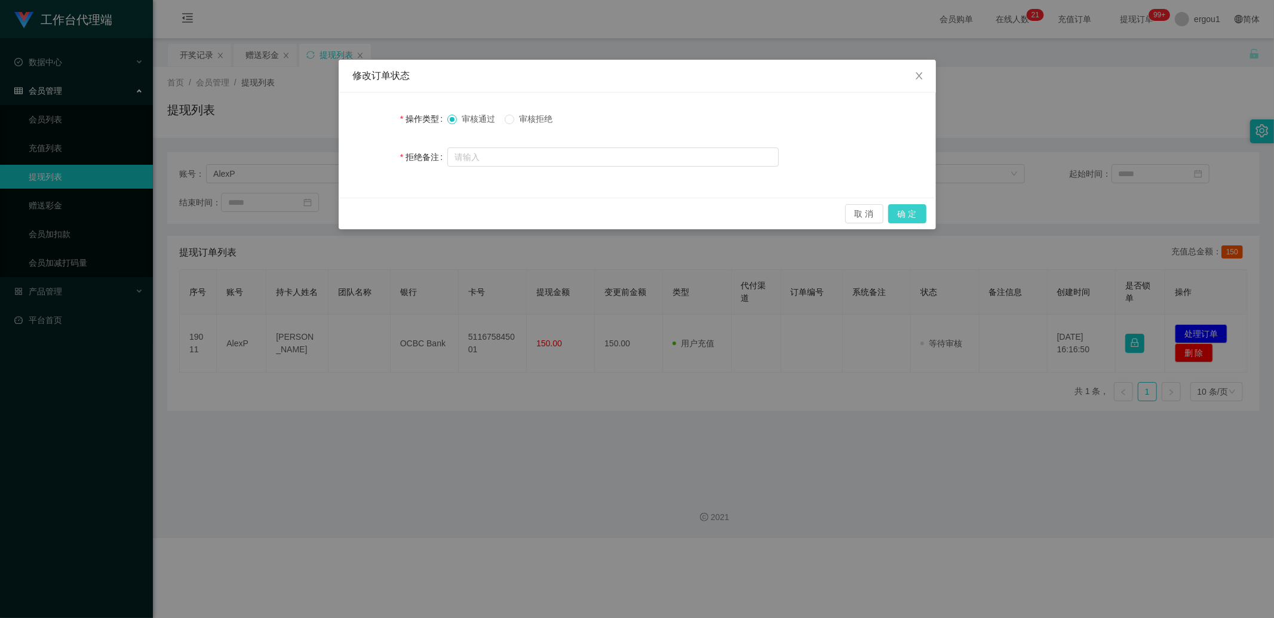
click at [905, 208] on button "确 定" at bounding box center [907, 213] width 38 height 19
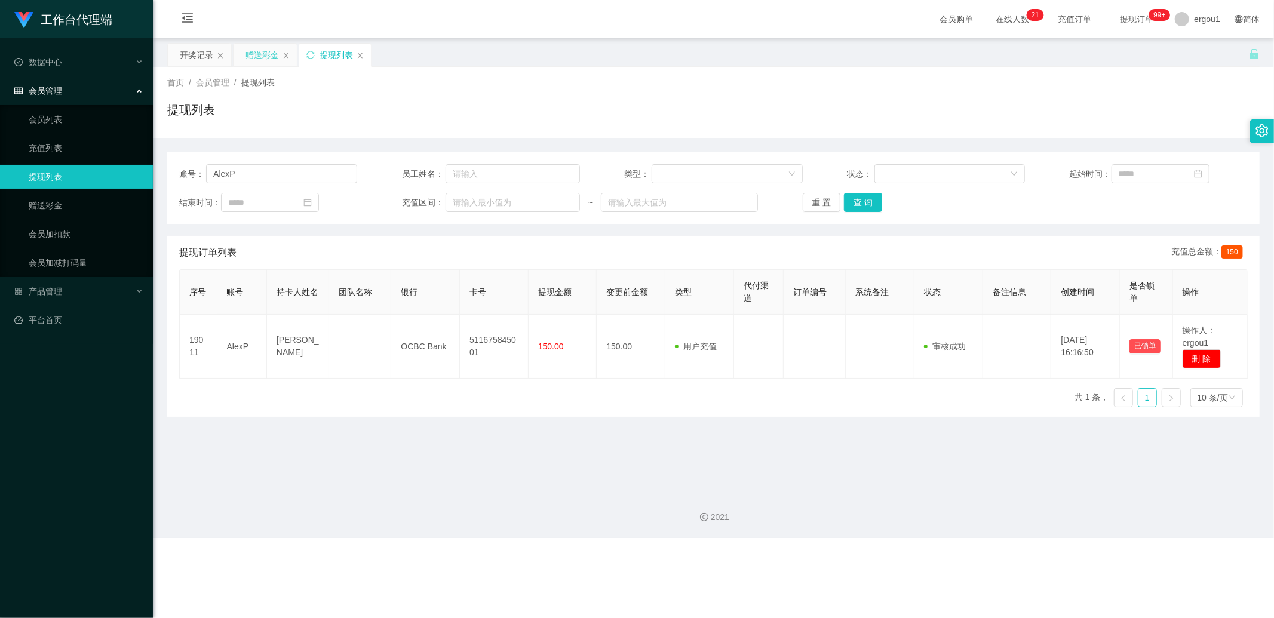
drag, startPoint x: 265, startPoint y: 63, endPoint x: 250, endPoint y: 63, distance: 15.5
click at [265, 63] on div "赠送彩金" at bounding box center [261, 55] width 33 height 23
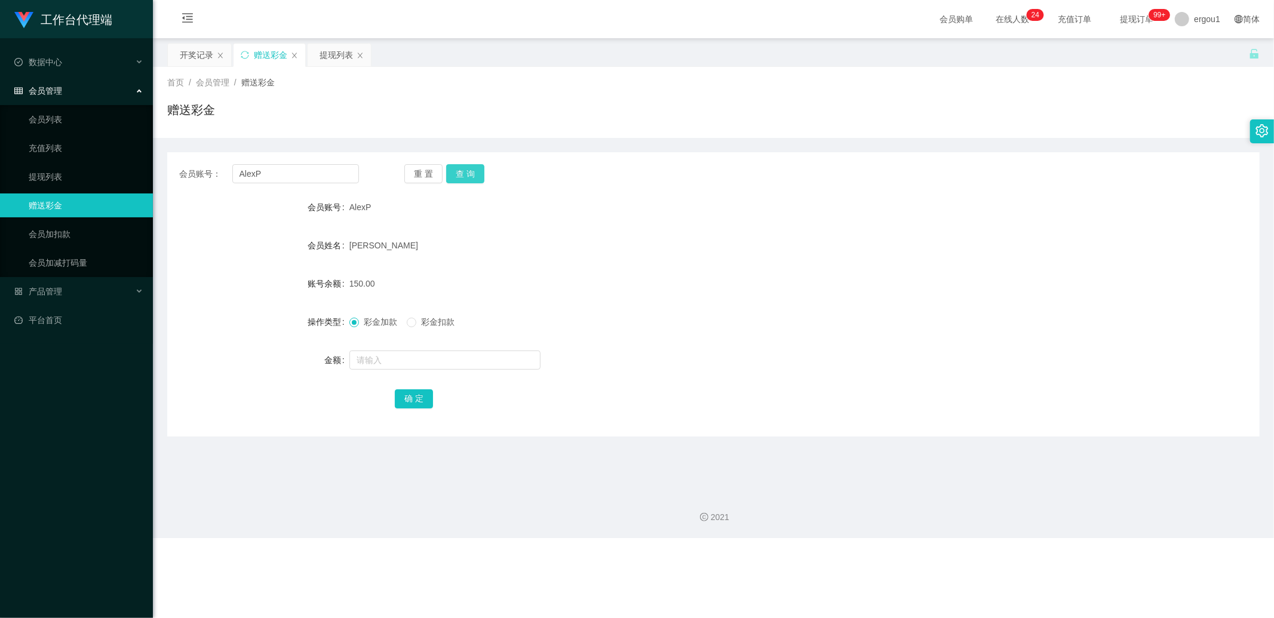
click at [474, 176] on button "查 询" at bounding box center [465, 173] width 38 height 19
